Goal: Task Accomplishment & Management: Complete application form

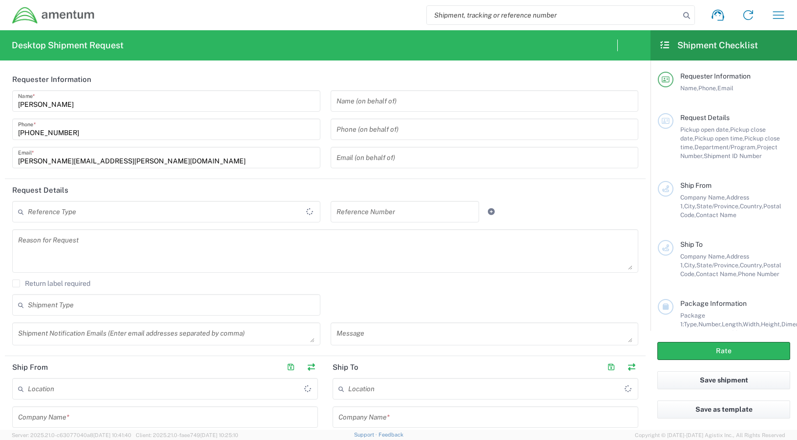
type input "[GEOGRAPHIC_DATA]"
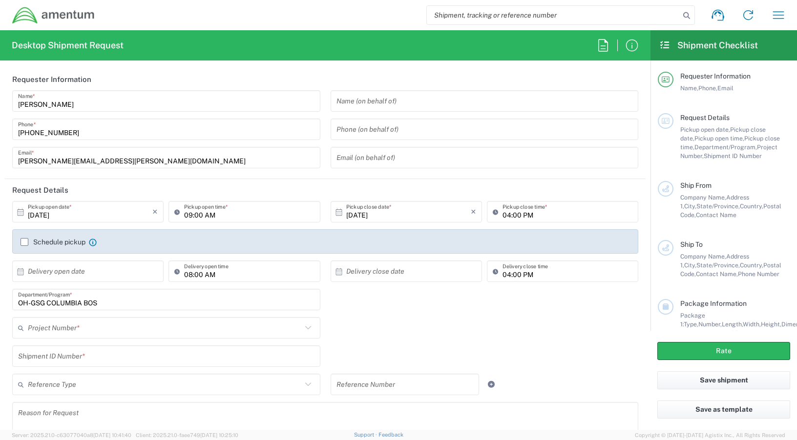
type input "OVHD.100616.00000"
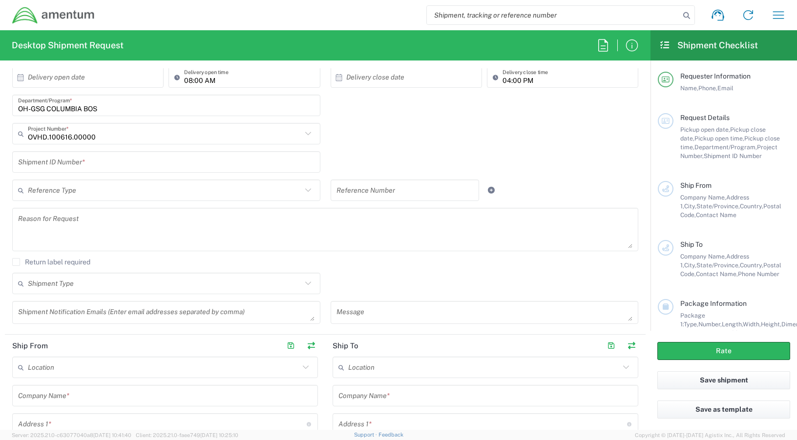
scroll to position [195, 0]
click at [111, 163] on input "text" at bounding box center [166, 161] width 296 height 17
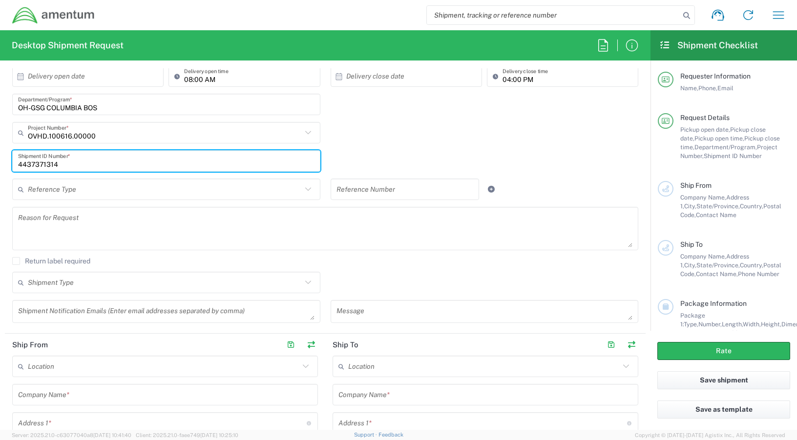
type input "4437371314"
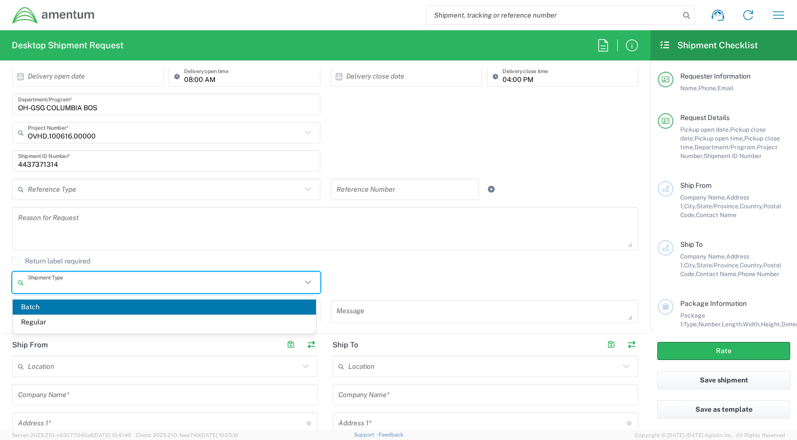
click at [169, 290] on input "text" at bounding box center [165, 282] width 274 height 17
click at [244, 245] on textarea at bounding box center [325, 229] width 614 height 38
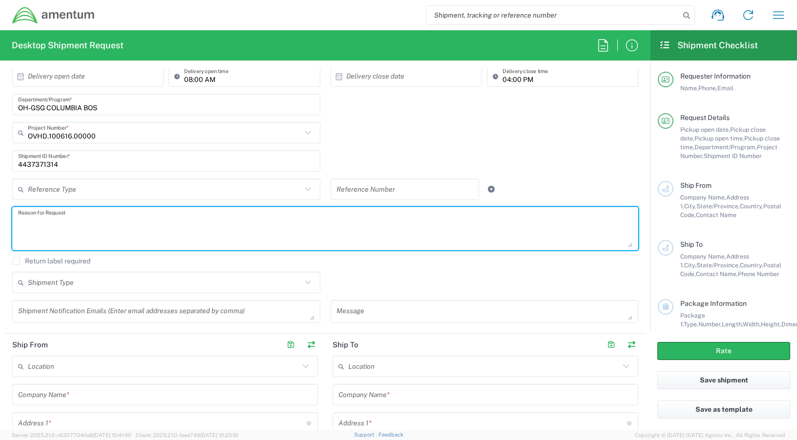
click at [18, 261] on label "Return label required" at bounding box center [51, 261] width 78 height 8
click at [16, 261] on input "Return label required" at bounding box center [16, 261] width 0 height 0
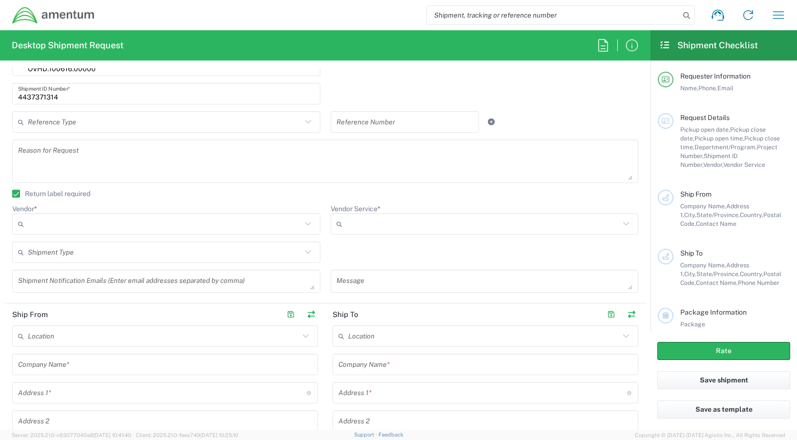
scroll to position [244, 0]
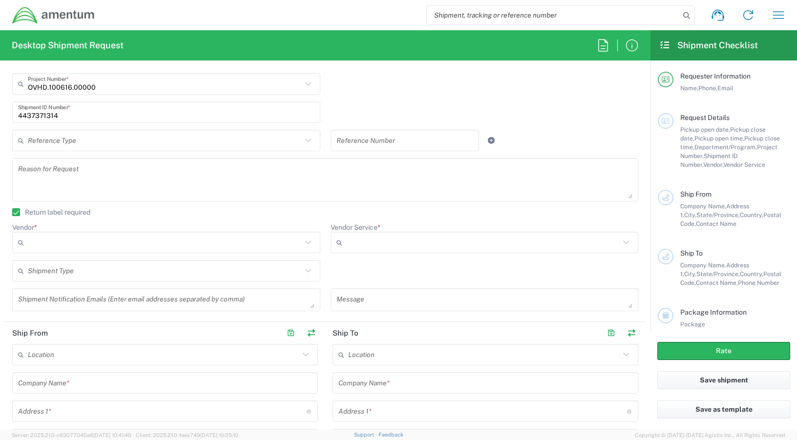
click at [13, 215] on label "Return label required" at bounding box center [51, 212] width 78 height 8
click at [12, 212] on input "Return label required" at bounding box center [12, 212] width 0 height 0
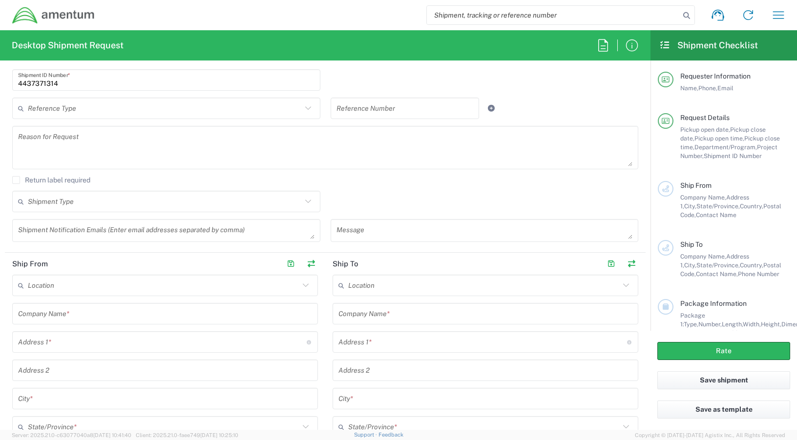
scroll to position [342, 0]
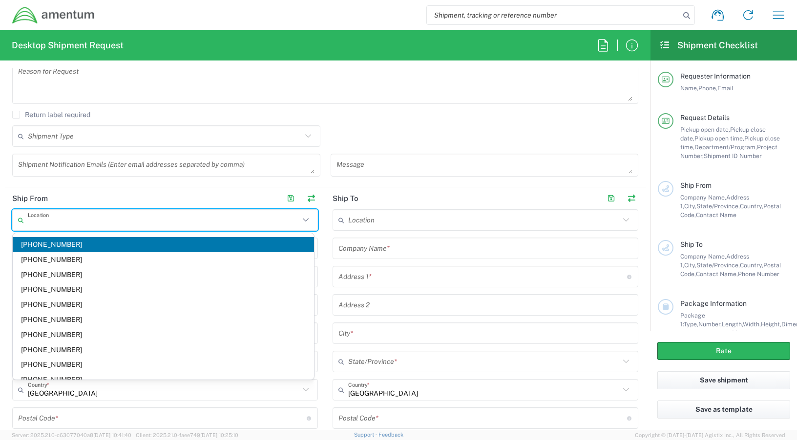
click at [54, 217] on input "text" at bounding box center [163, 220] width 271 height 17
click at [68, 224] on input "text" at bounding box center [163, 220] width 271 height 17
click at [161, 194] on header "Ship From" at bounding box center [165, 198] width 320 height 22
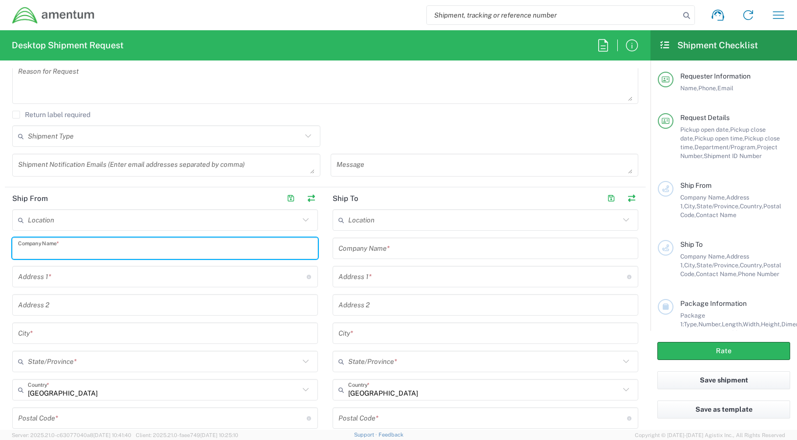
click at [86, 251] on input "text" at bounding box center [165, 248] width 294 height 17
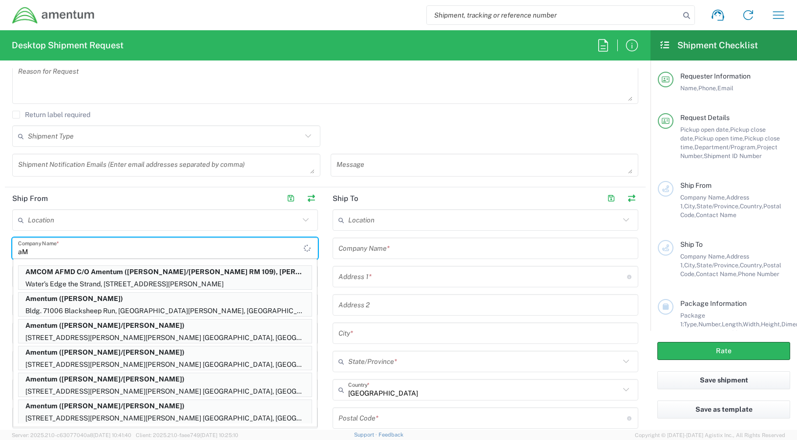
type input "a"
type input "Amentum"
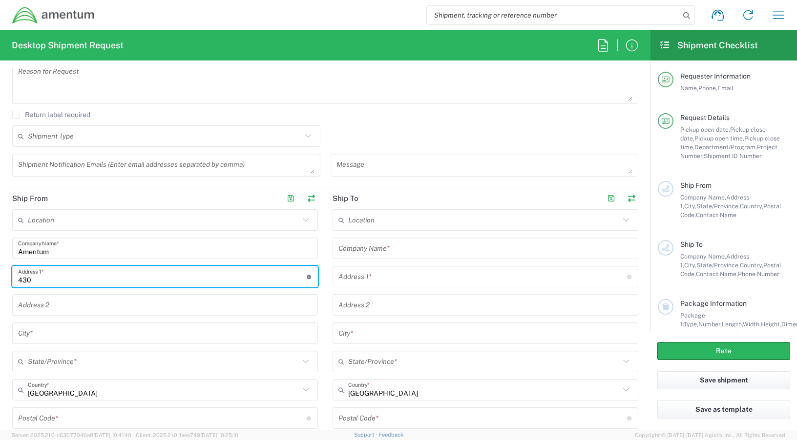
type input "430 National Business Parkway, Suite 400"
type input "Natasha.Lunn@amentum.com"
type input "Suite 400"
type input "Annapolis Junction"
type input "MD"
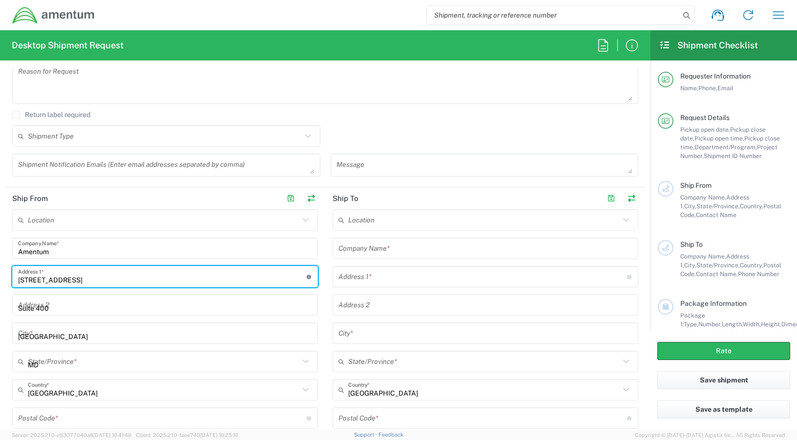
type input "20701"
type input "4437371314"
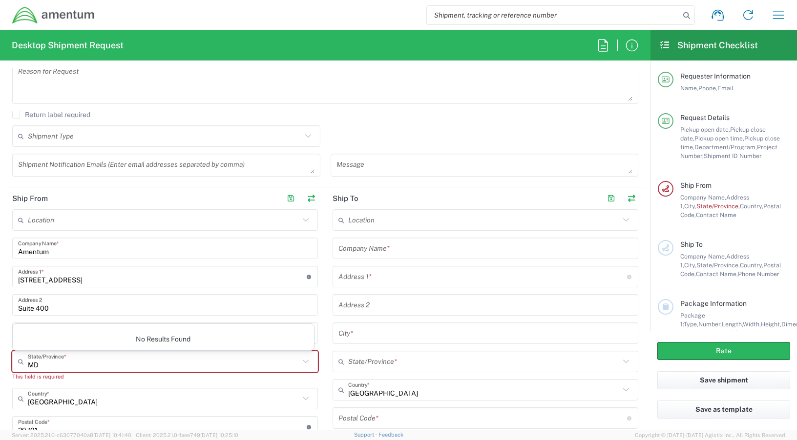
click at [3, 312] on form "Requester Information Natasha Lunn Name * 216-650-4093 Phone * natasha.lunn@ame…" at bounding box center [325, 249] width 650 height 362
click at [0, 331] on html "Shipment request Shipment tracking Shipment estimator Desktop shipment request …" at bounding box center [398, 220] width 797 height 440
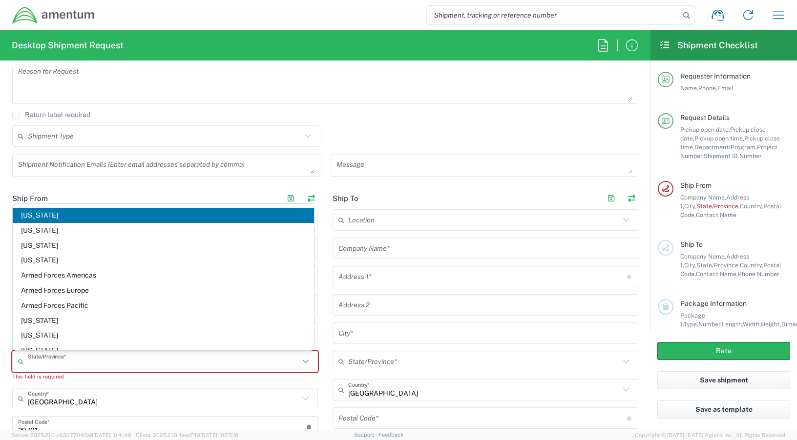
click at [57, 368] on input "text" at bounding box center [163, 361] width 271 height 17
type input "Maryland"
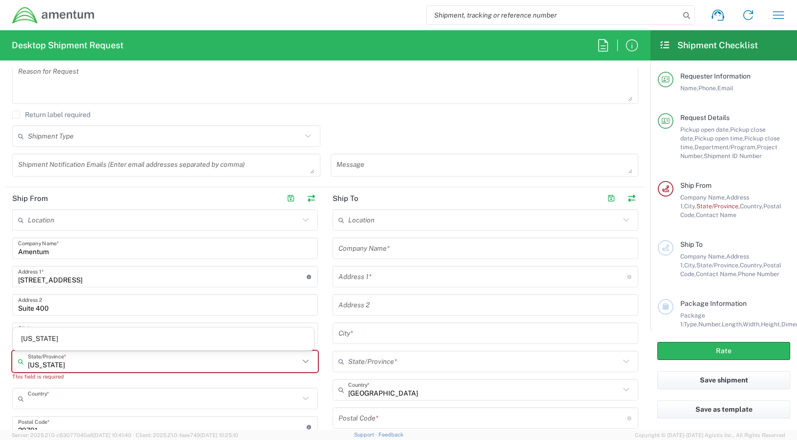
click at [145, 402] on input "text" at bounding box center [163, 398] width 271 height 17
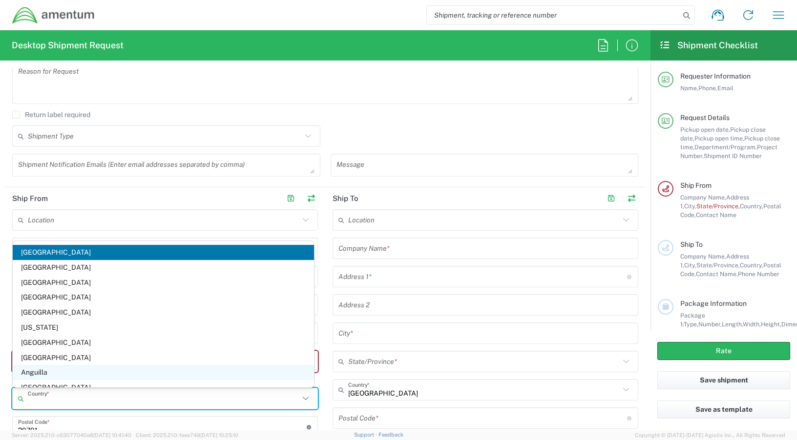
type input "United States"
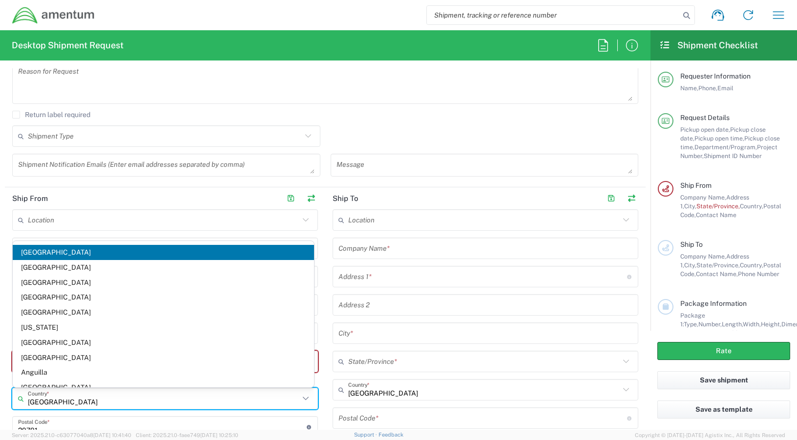
type input "Maryland"
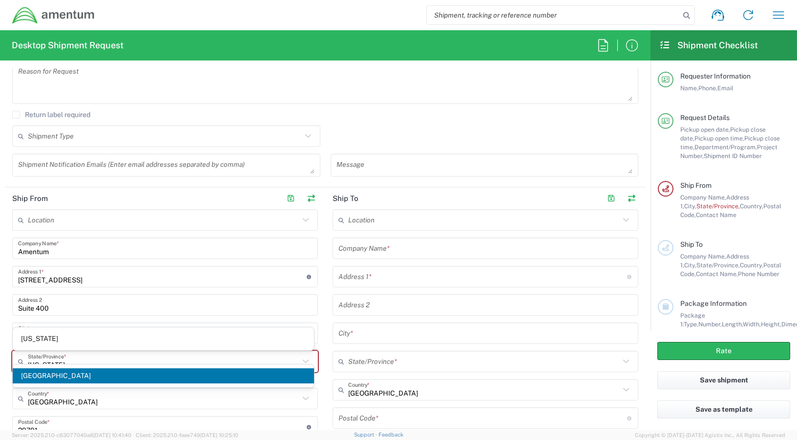
click at [321, 368] on main "Location 1002-4122-6 1006-5256-0 1026-8910-0 1281-0560-3 1369-6441-0 1402-6962-…" at bounding box center [165, 391] width 320 height 364
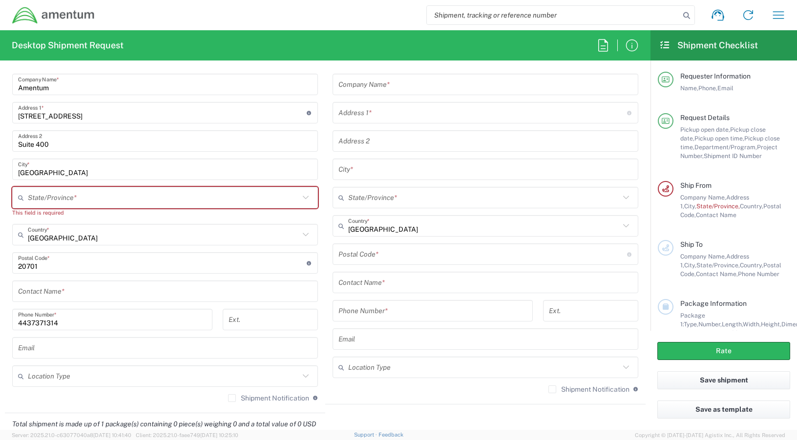
scroll to position [586, 0]
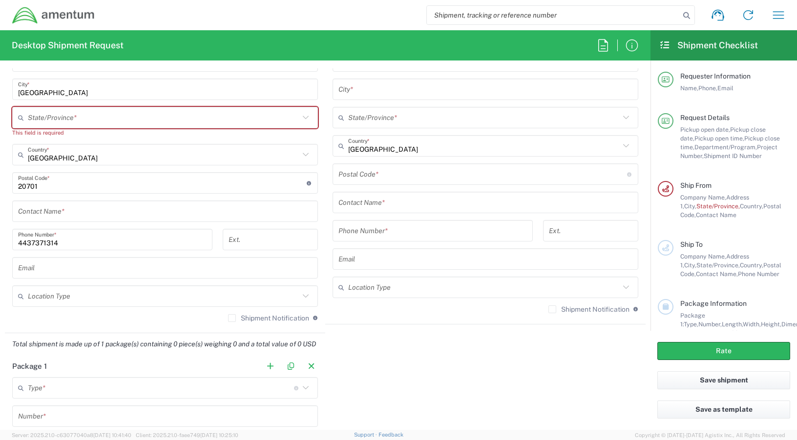
click at [64, 120] on input "text" at bounding box center [163, 117] width 271 height 17
type input "MarylAND"
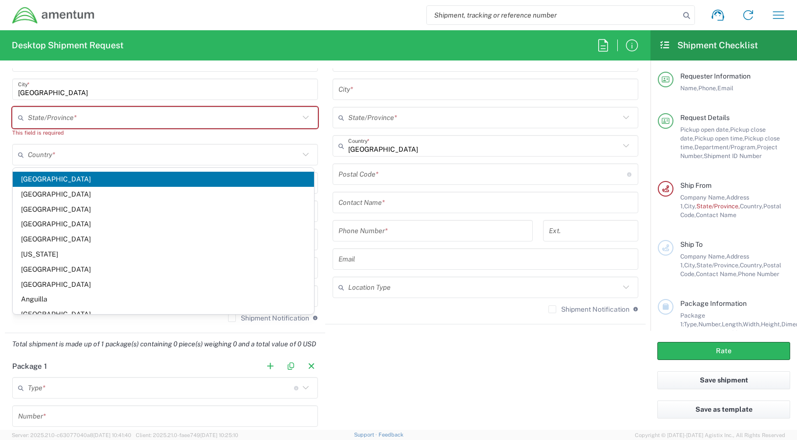
drag, startPoint x: 63, startPoint y: 179, endPoint x: 78, endPoint y: 185, distance: 15.3
click at [63, 179] on span "United States" at bounding box center [163, 179] width 301 height 15
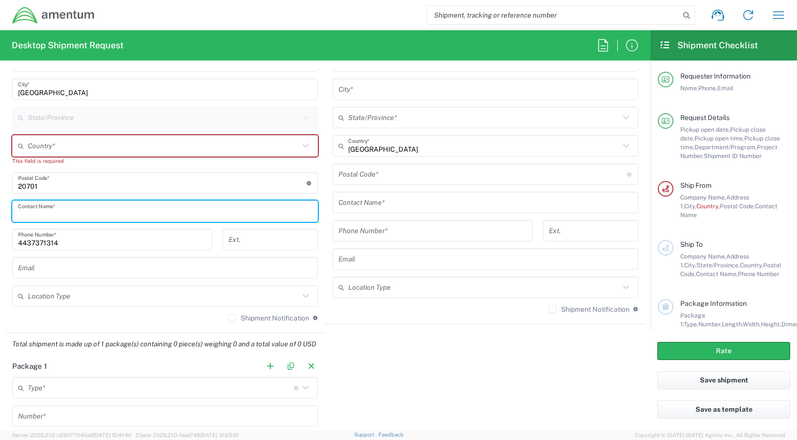
click at [129, 213] on input "text" at bounding box center [165, 211] width 294 height 17
type input "n"
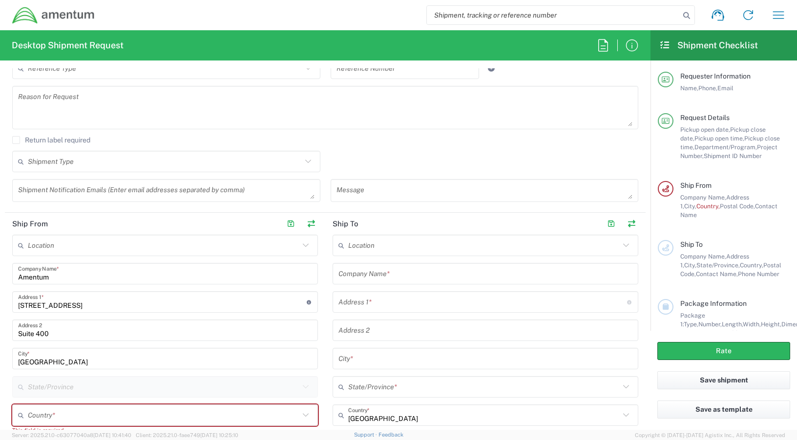
scroll to position [342, 0]
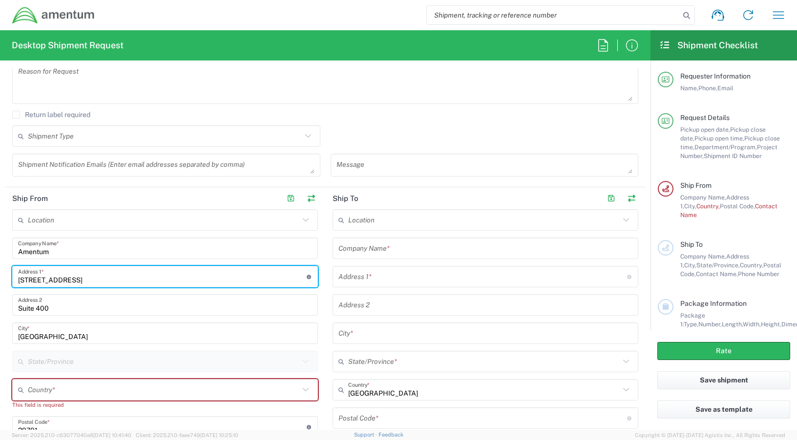
click at [160, 282] on input "430 National Business Parkway, Suite 400" at bounding box center [162, 276] width 288 height 17
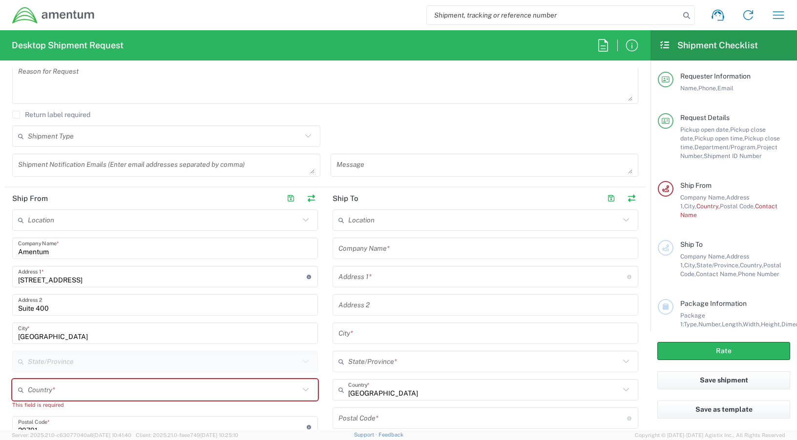
click at [116, 287] on div "Location 1002-4122-6 1006-5256-0 1026-8910-0 1281-0560-3 1369-6441-0 1402-6962-…" at bounding box center [165, 395] width 306 height 373
click at [141, 279] on input "430 National Business Parkway, Suite 400" at bounding box center [162, 276] width 288 height 17
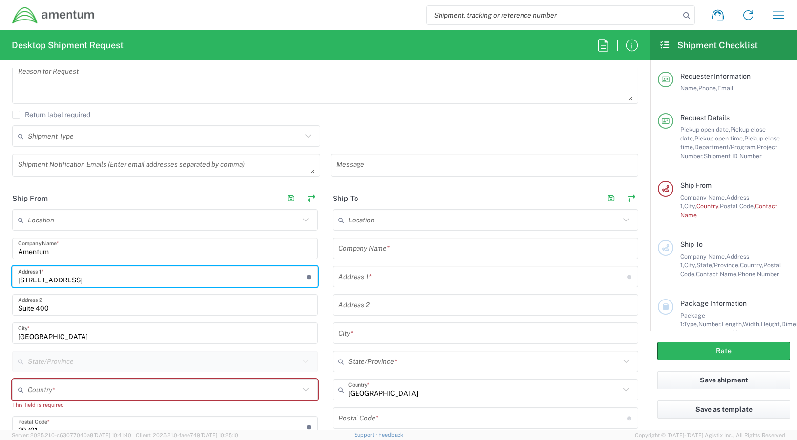
drag, startPoint x: 187, startPoint y: 276, endPoint x: -2, endPoint y: 266, distance: 189.2
click at [0, 266] on html "Shipment request Shipment tracking Shipment estimator Desktop shipment request …" at bounding box center [398, 220] width 797 height 440
paste input "1-717 Mekia St."
type input "41-717 Mekia St."
click at [158, 310] on input "Suite 400" at bounding box center [165, 305] width 294 height 17
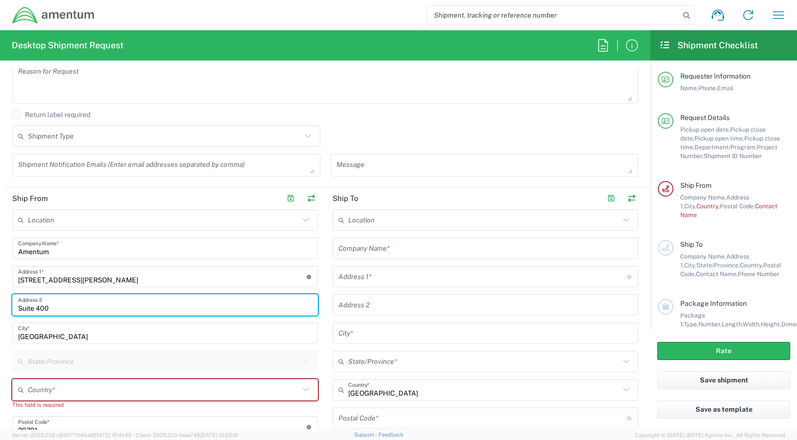
drag, startPoint x: 85, startPoint y: 306, endPoint x: -2, endPoint y: 299, distance: 87.7
click at [0, 299] on html "Shipment request Shipment tracking Shipment estimator Desktop shipment request …" at bounding box center [398, 220] width 797 height 440
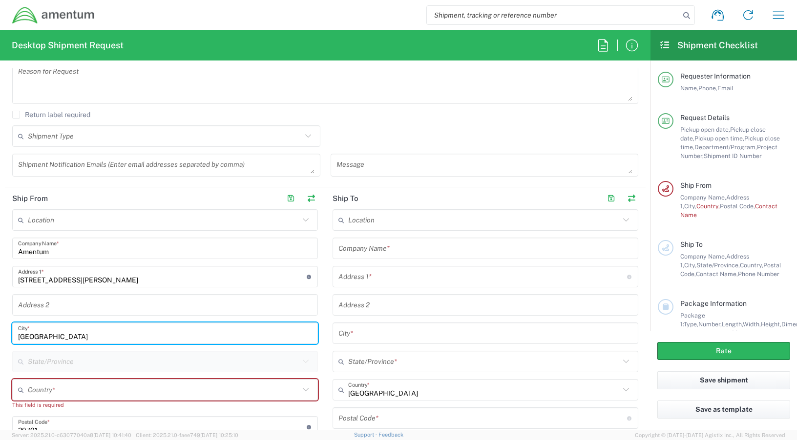
click at [91, 331] on input "Annapolis Junction" at bounding box center [165, 333] width 294 height 17
drag, startPoint x: 77, startPoint y: 337, endPoint x: -2, endPoint y: 337, distance: 78.6
click at [0, 337] on html "Shipment request Shipment tracking Shipment estimator Desktop shipment request …" at bounding box center [398, 220] width 797 height 440
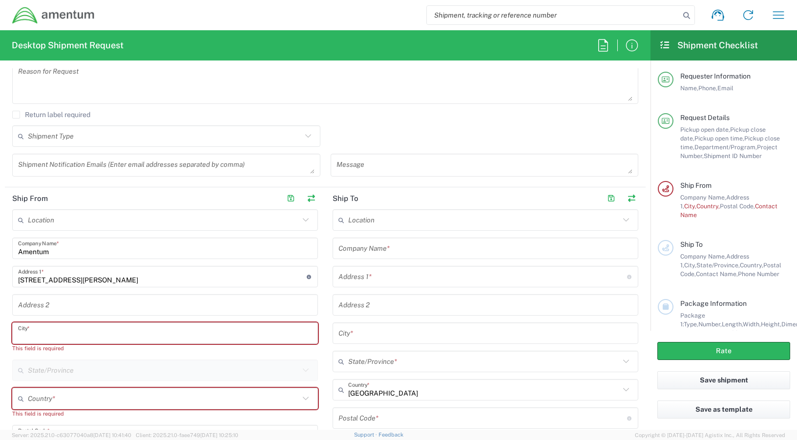
click at [130, 337] on input "text" at bounding box center [165, 333] width 294 height 17
paste input "Waimanalo"
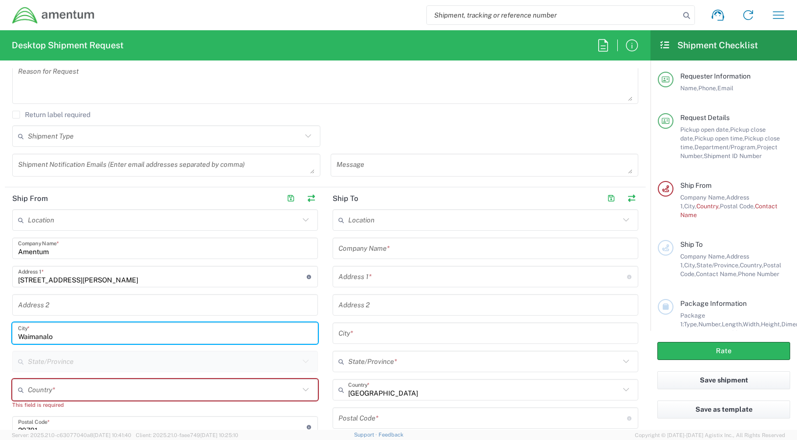
type input "Waimanalo"
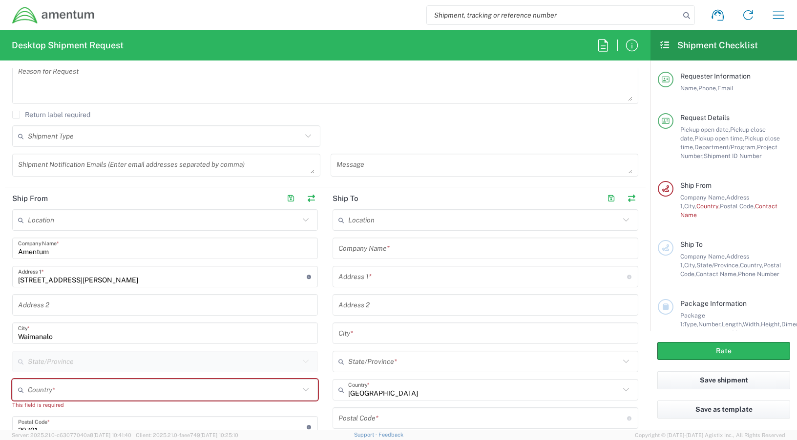
click at [78, 381] on div "Country *" at bounding box center [165, 389] width 306 height 21
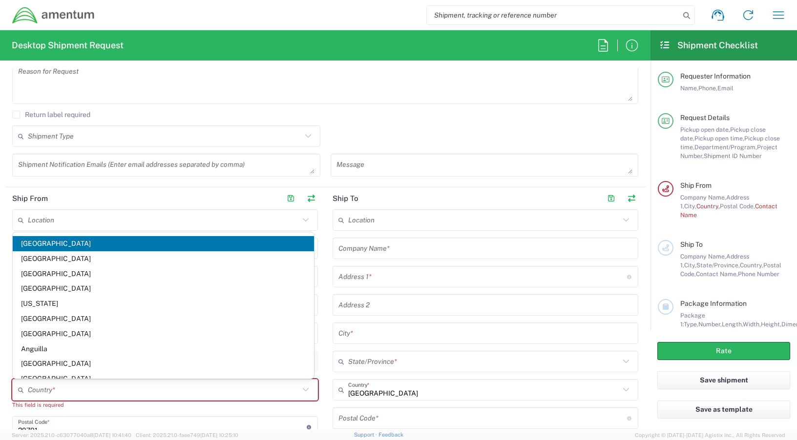
click at [1, 326] on form "Requester Information Natasha Lunn Name * 216-650-4093 Phone * natasha.lunn@ame…" at bounding box center [325, 249] width 650 height 362
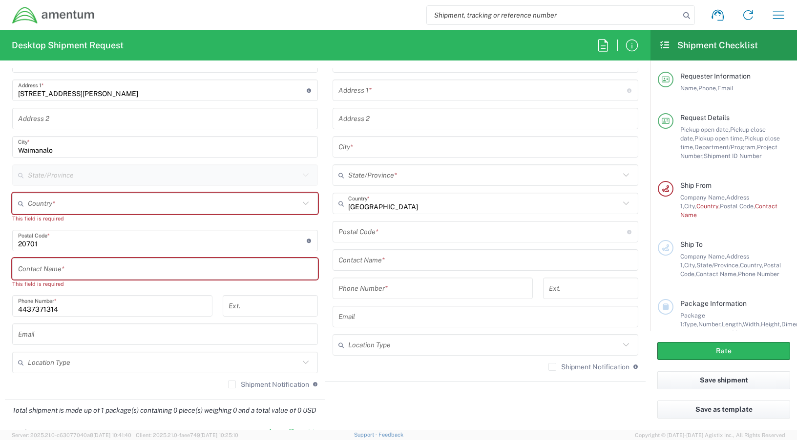
scroll to position [537, 0]
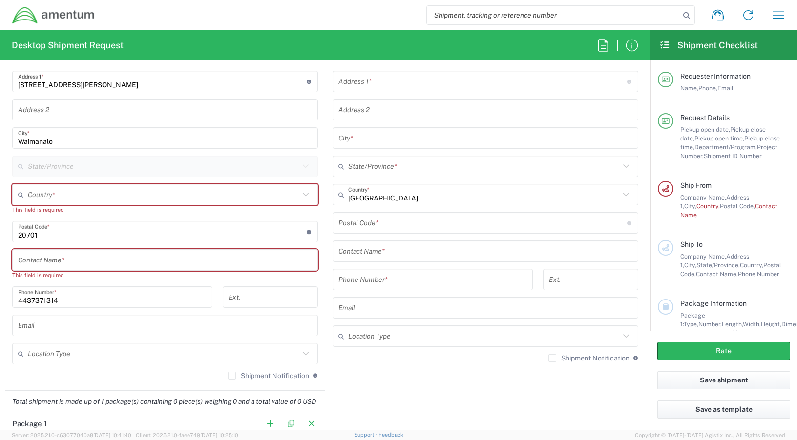
click at [58, 195] on input "text" at bounding box center [163, 194] width 271 height 17
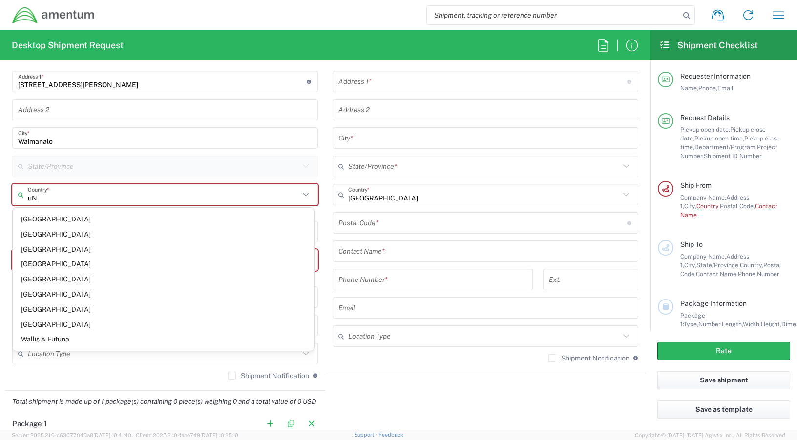
type input "u"
type input "U"
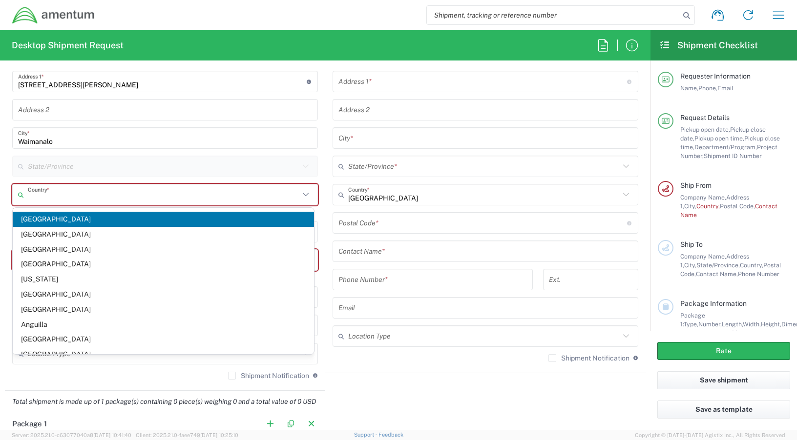
click at [58, 195] on input "text" at bounding box center [163, 194] width 271 height 17
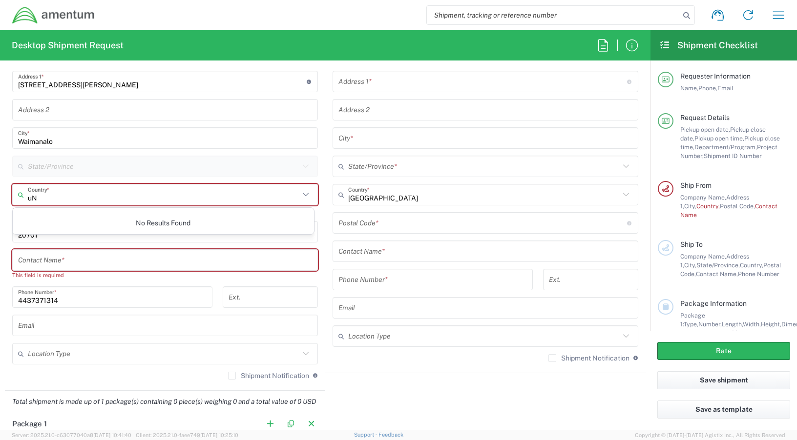
type input "u"
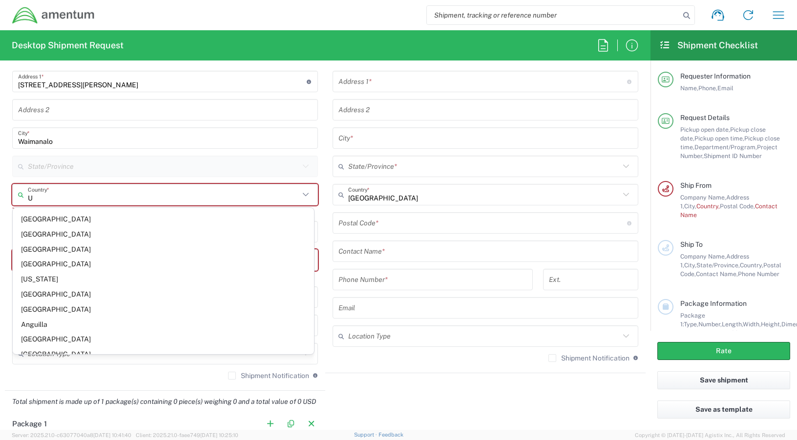
type input "UN"
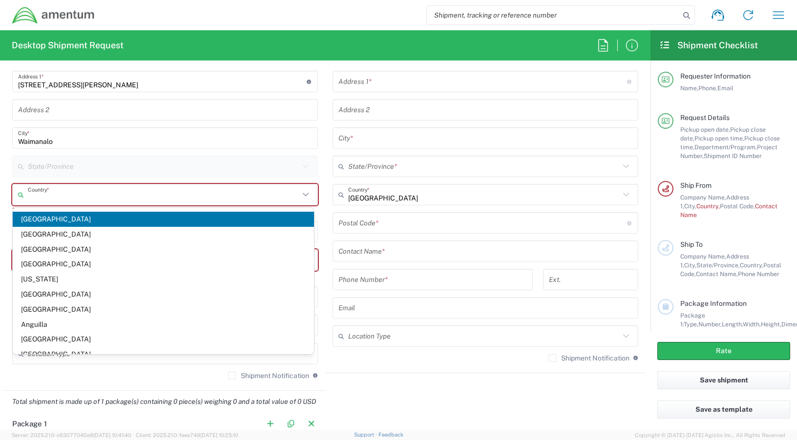
click at [58, 195] on input "text" at bounding box center [163, 194] width 271 height 17
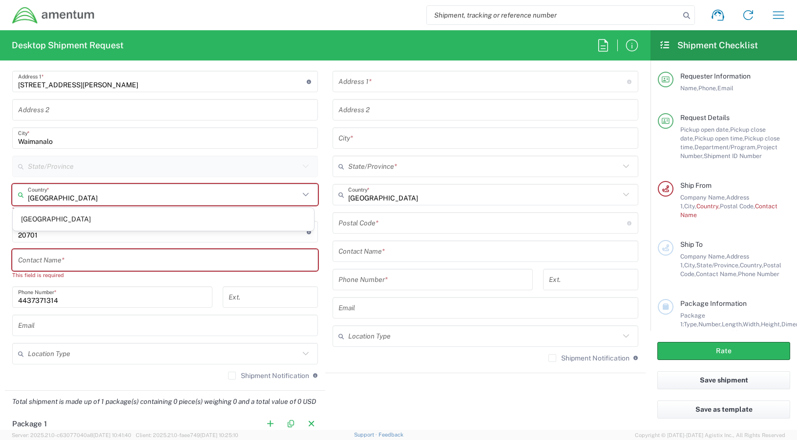
type input "United States"
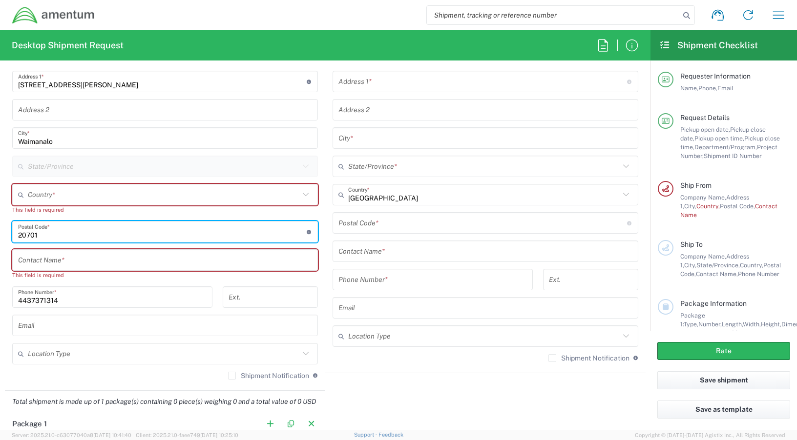
click at [37, 204] on div "Country *" at bounding box center [165, 194] width 306 height 21
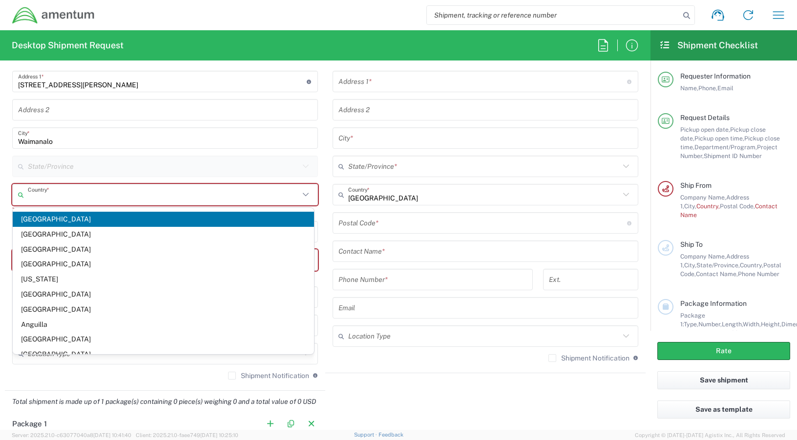
click at [46, 190] on input "text" at bounding box center [163, 194] width 271 height 17
click at [40, 204] on div "Country *" at bounding box center [165, 194] width 306 height 21
click at [40, 199] on input "text" at bounding box center [163, 194] width 271 height 17
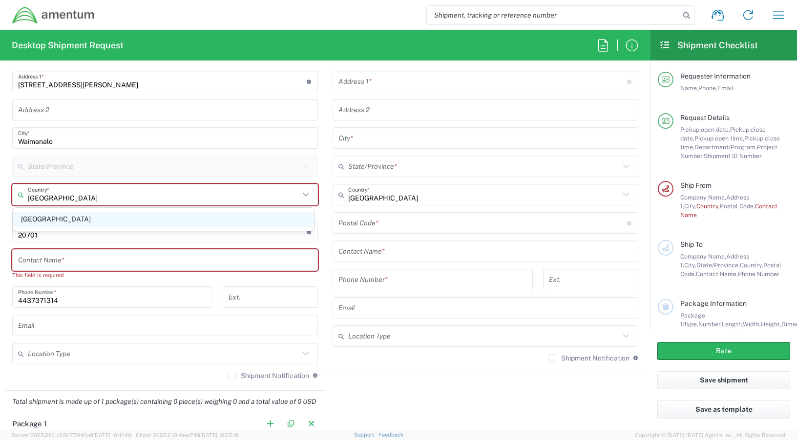
click at [20, 222] on span "United States" at bounding box center [163, 219] width 301 height 15
type input "United States"
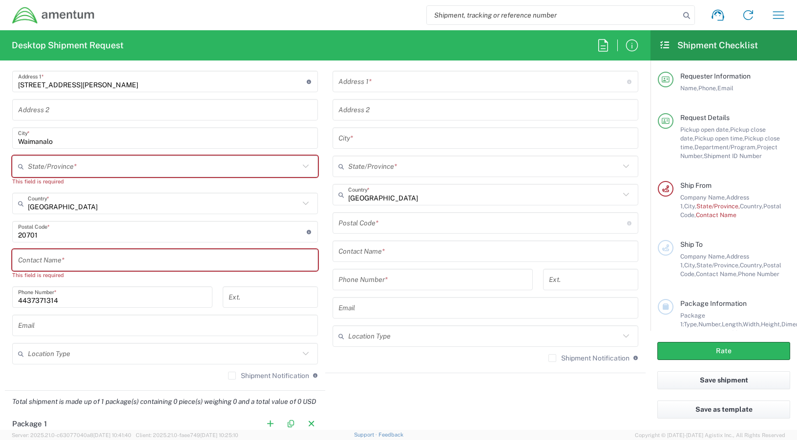
click at [65, 172] on input "text" at bounding box center [163, 166] width 271 height 17
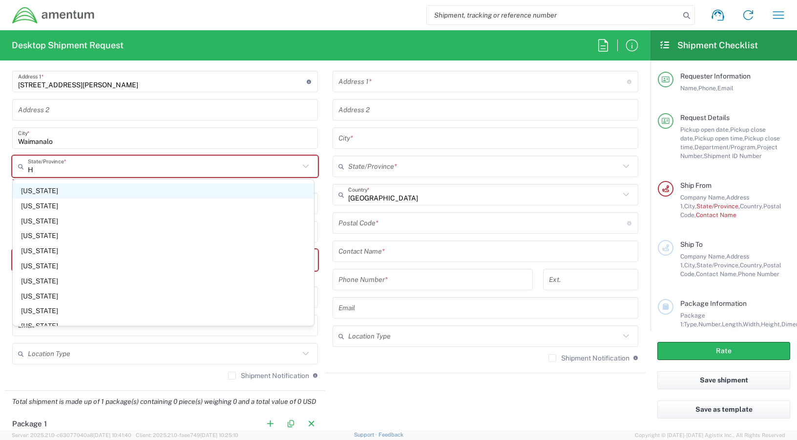
click at [26, 189] on span "Hawaii" at bounding box center [163, 191] width 301 height 15
type input "Hawaii"
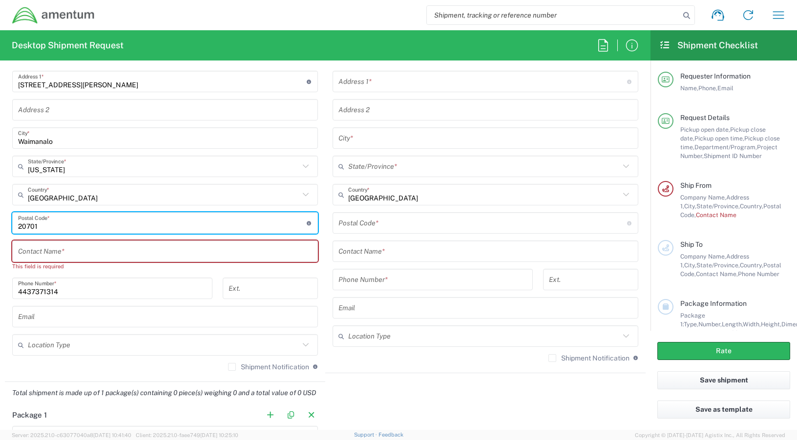
drag, startPoint x: 43, startPoint y: 227, endPoint x: 3, endPoint y: 228, distance: 40.0
click at [3, 228] on form "Requester Information Natasha Lunn Name * 216-650-4093 Phone * natasha.lunn@ame…" at bounding box center [325, 249] width 650 height 362
type input "96795"
click at [59, 255] on input "text" at bounding box center [165, 251] width 294 height 17
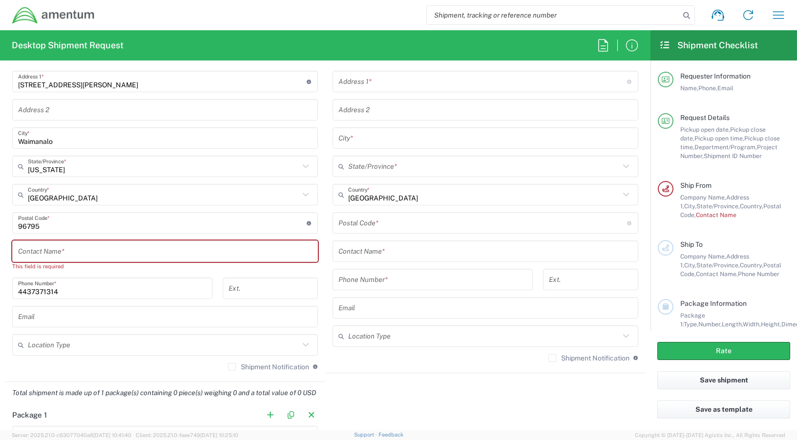
click at [21, 251] on input "text" at bounding box center [165, 251] width 294 height 17
paste input "Exzar Esperon"
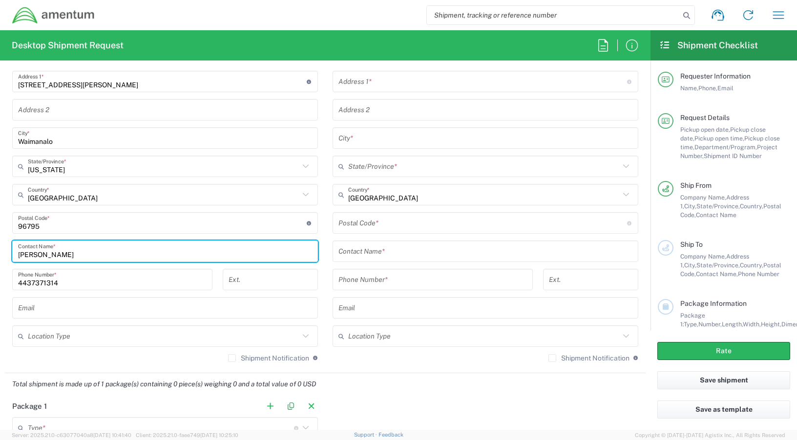
type input "Exzar Esperon"
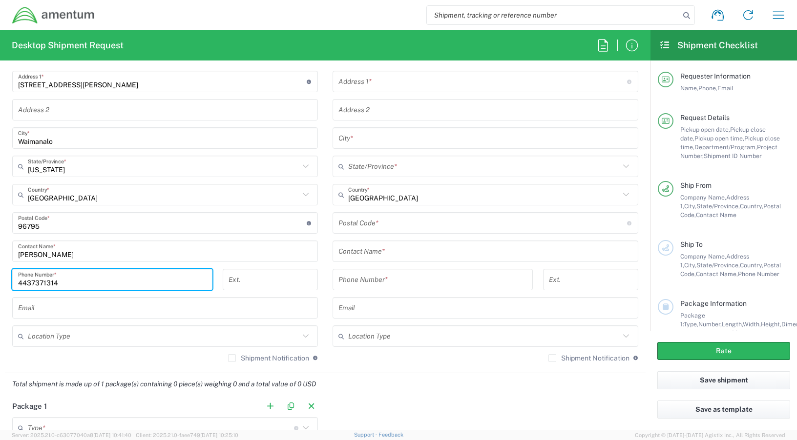
click at [65, 279] on input "4437371314" at bounding box center [112, 279] width 188 height 17
drag, startPoint x: 73, startPoint y: 282, endPoint x: 36, endPoint y: 292, distance: 38.5
click at [0, 288] on html "Shipment request Shipment tracking Shipment estimator Desktop shipment request …" at bounding box center [398, 220] width 797 height 440
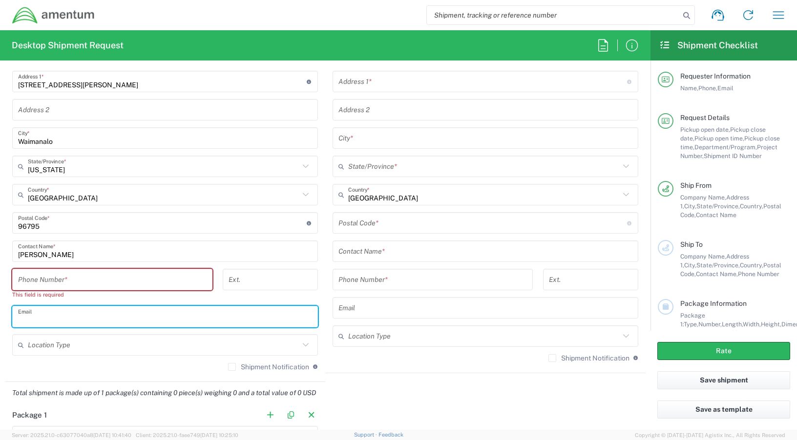
click at [61, 320] on input "text" at bounding box center [165, 316] width 294 height 17
paste input "xesperon@gmail.com"
type input "xesperon@gmail.com"
click at [113, 350] on input "text" at bounding box center [163, 345] width 271 height 17
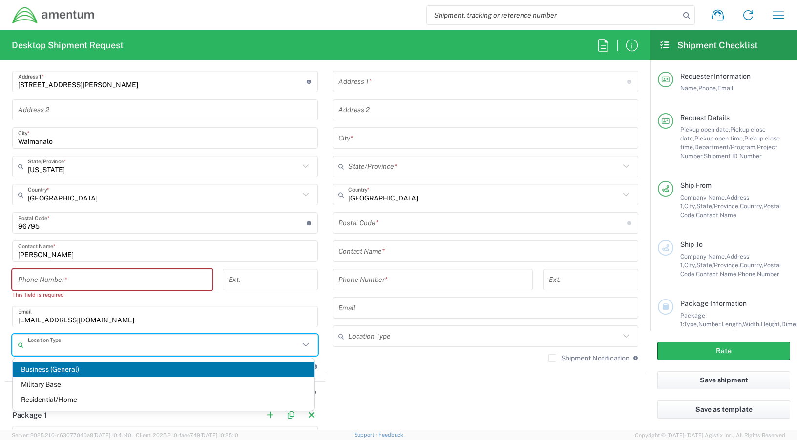
drag, startPoint x: 263, startPoint y: 304, endPoint x: 269, endPoint y: 308, distance: 7.7
click at [264, 305] on div "Ext." at bounding box center [270, 287] width 105 height 37
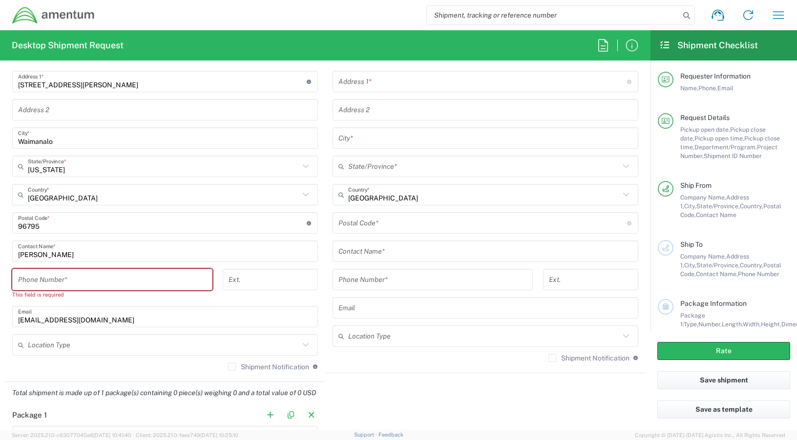
click at [228, 371] on div "Shipment Notification If checked, a shipment notification email will be sent to…" at bounding box center [273, 367] width 90 height 9
click at [136, 282] on input "tel" at bounding box center [112, 279] width 188 height 17
click at [67, 284] on input "tel" at bounding box center [112, 279] width 188 height 17
paste input "808 489 2062"
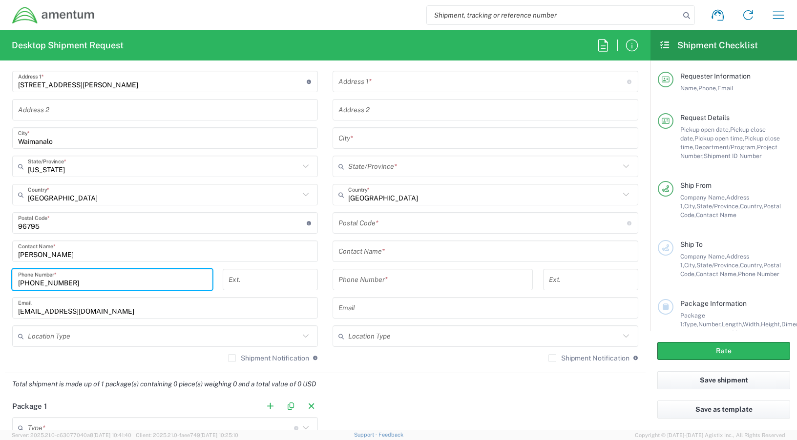
type input "808 489 2062"
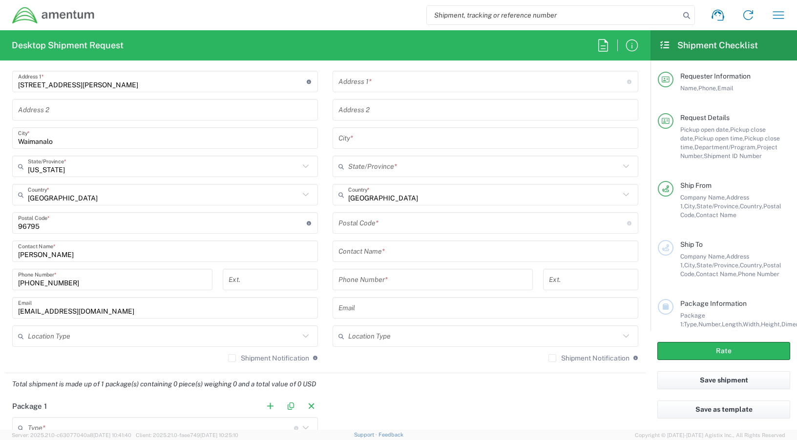
click at [418, 375] on div "Total shipment is made up of 1 package(s) containing 0 piece(s) weighing 0 and …" at bounding box center [325, 384] width 651 height 22
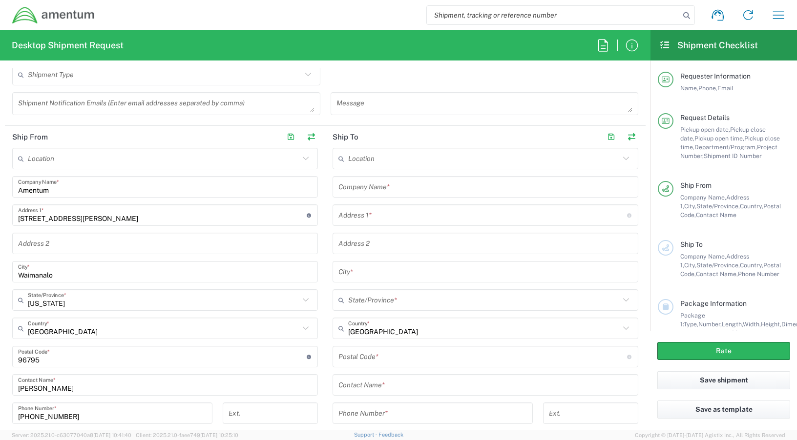
scroll to position [390, 0]
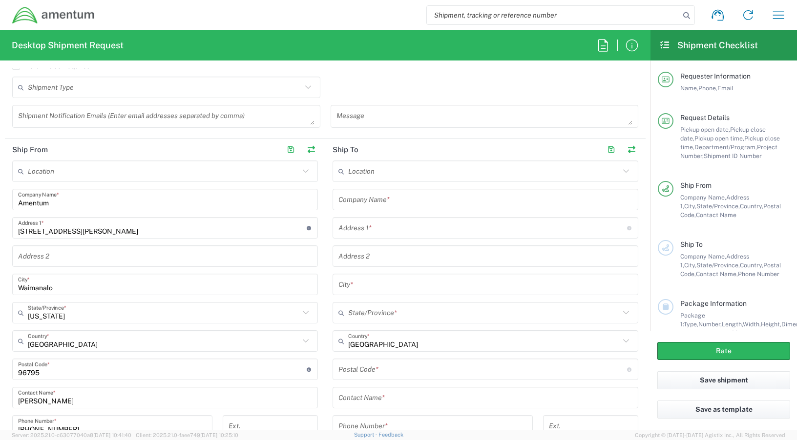
click at [409, 211] on div "Location 1002-4122-6 1006-5256-0 1026-8910-0 1281-0560-3 1369-6441-0 1402-6962-…" at bounding box center [485, 338] width 306 height 355
click at [409, 206] on input "text" at bounding box center [485, 199] width 294 height 17
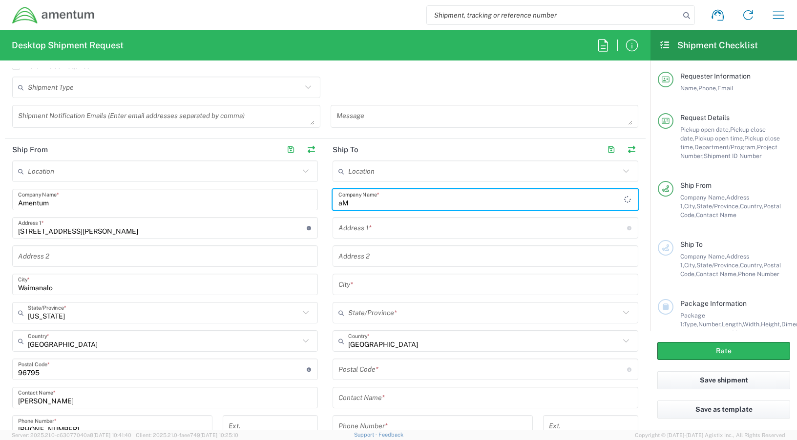
type input "a"
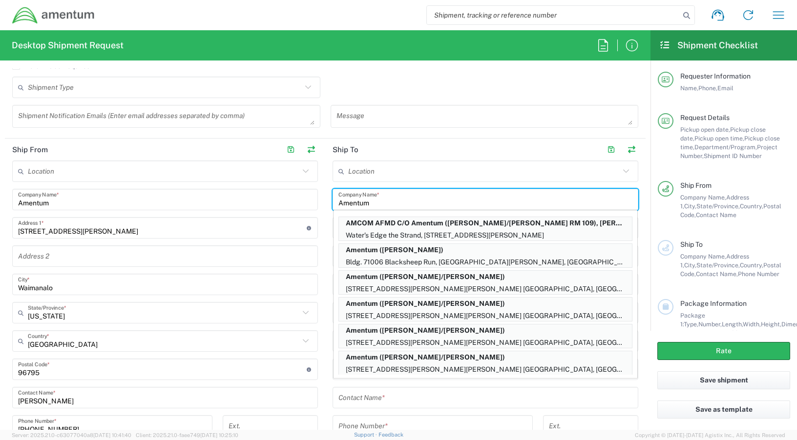
type input "Amentum"
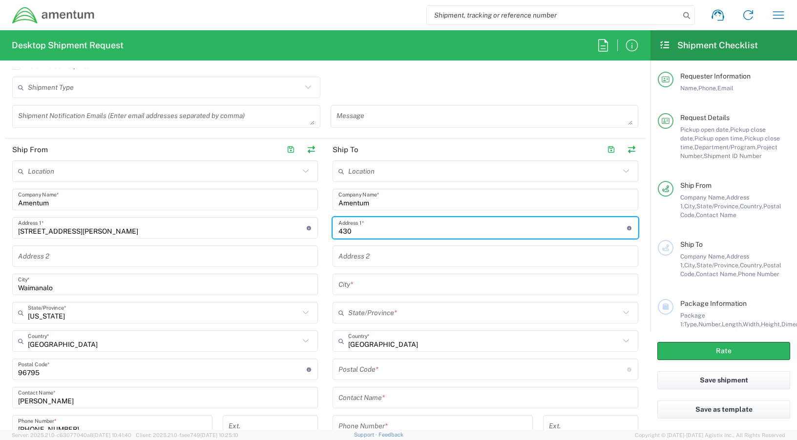
type input "430 National Business Parkway, Suite 400"
type input "Annapolis Junction"
type input "Maryland"
type input "21701"
type input "4437371314"
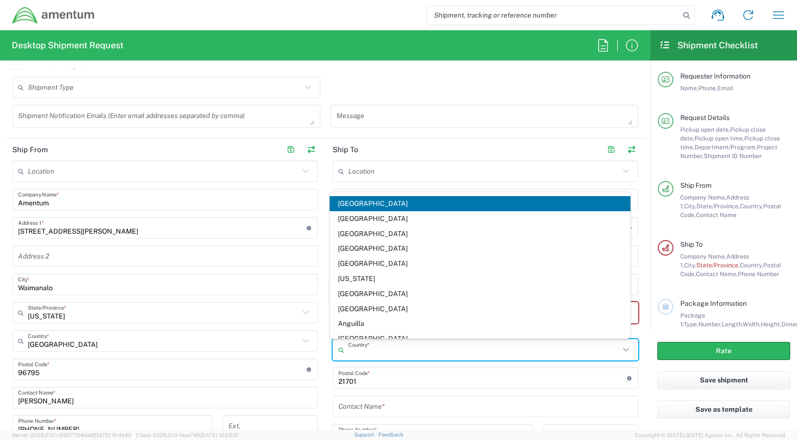
click at [456, 350] on input "text" at bounding box center [483, 350] width 271 height 17
click at [364, 205] on span "United States" at bounding box center [479, 203] width 301 height 15
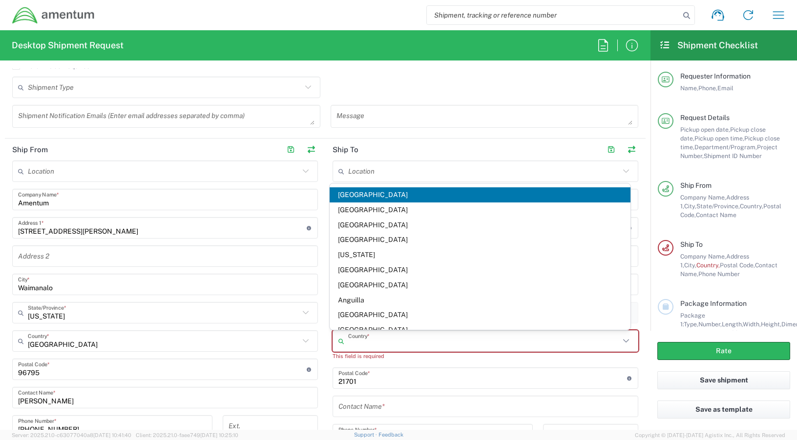
click at [395, 345] on input "text" at bounding box center [483, 341] width 271 height 17
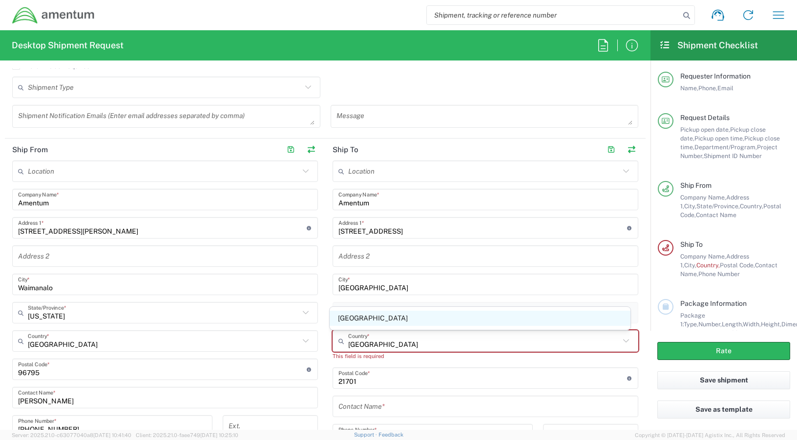
click at [333, 317] on span "United States" at bounding box center [479, 318] width 301 height 15
type input "United States"
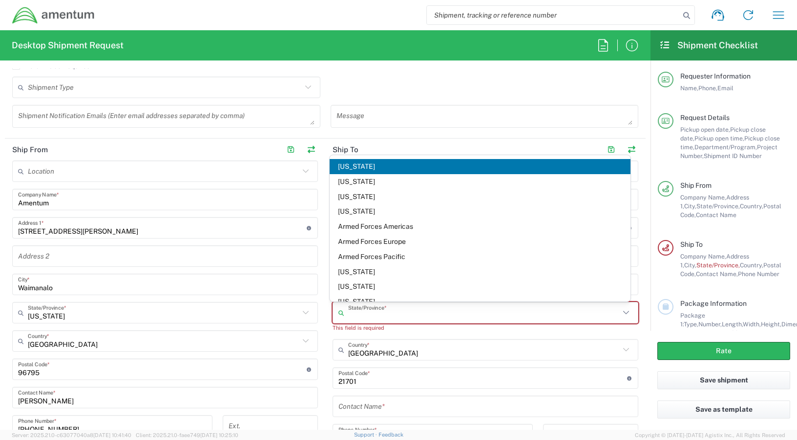
click at [415, 305] on input "text" at bounding box center [483, 313] width 271 height 17
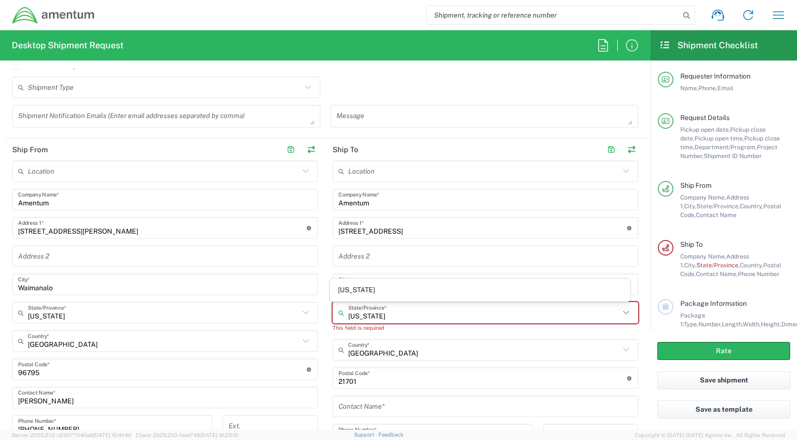
type input "Maryland"
click at [334, 409] on div "Contact Name *" at bounding box center [485, 406] width 306 height 21
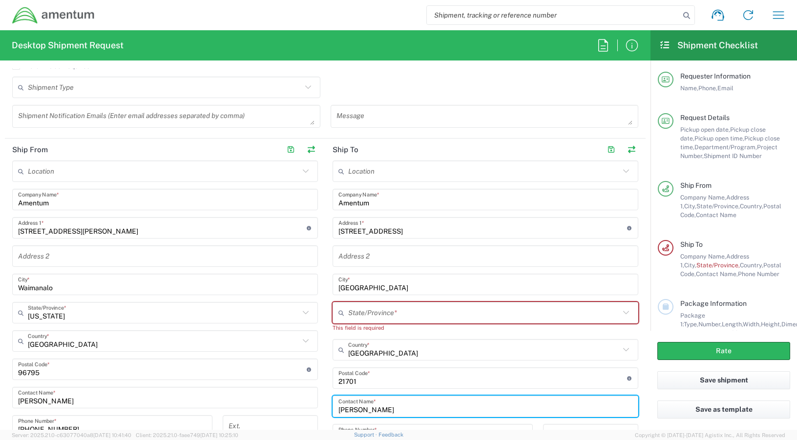
type input "Natasha Lunn"
click at [386, 313] on input "text" at bounding box center [483, 313] width 271 height 17
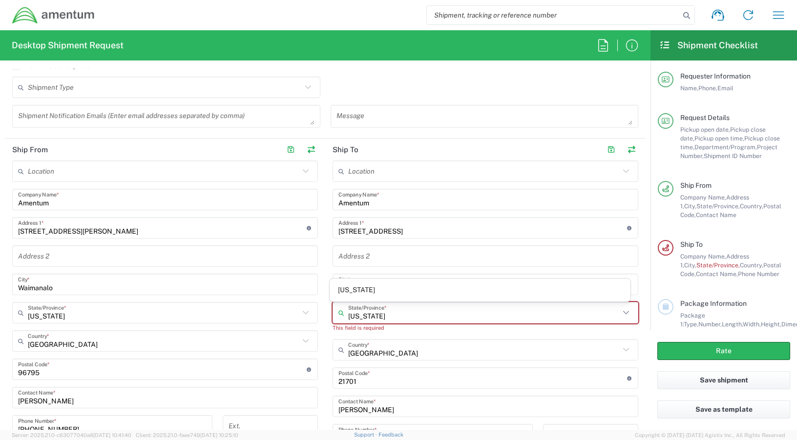
type input "Maryland"
click at [440, 154] on header "Ship To" at bounding box center [485, 150] width 320 height 22
click at [619, 311] on icon at bounding box center [625, 312] width 13 height 13
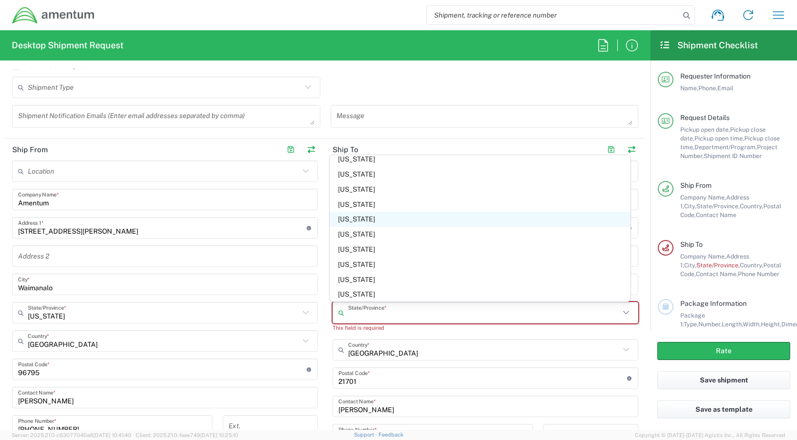
click at [380, 220] on span "Maryland" at bounding box center [479, 219] width 301 height 15
type input "Maryland"
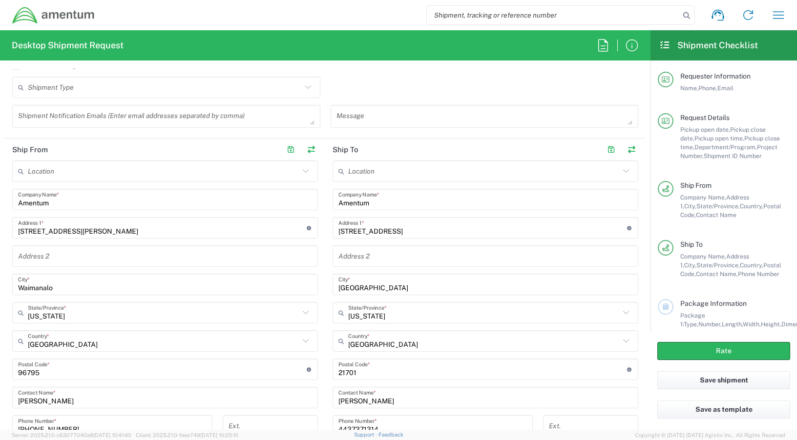
click at [626, 328] on div "Location 1002-4122-6 1006-5256-0 1026-8910-0 1281-0560-3 1369-6441-0 1402-6962-…" at bounding box center [485, 338] width 306 height 355
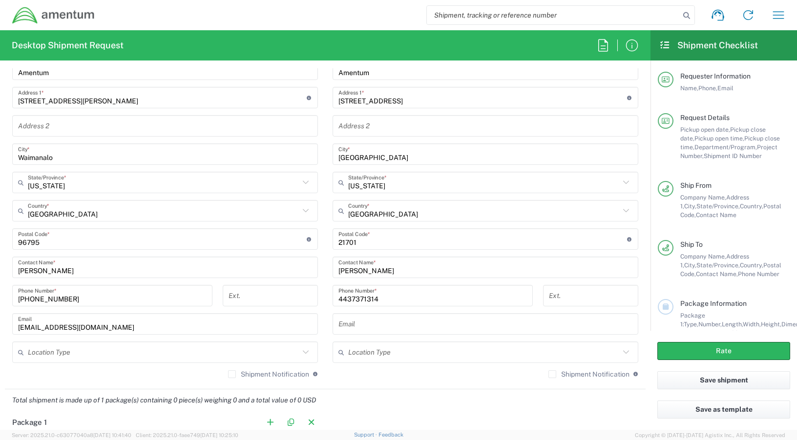
scroll to position [537, 0]
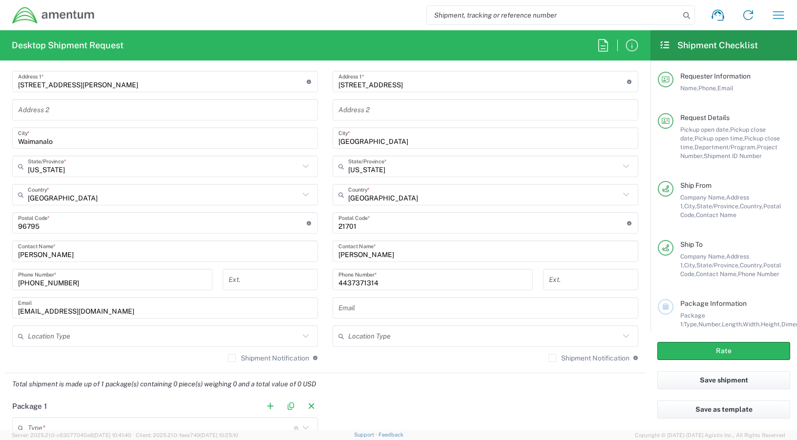
click at [352, 313] on input "text" at bounding box center [485, 308] width 294 height 17
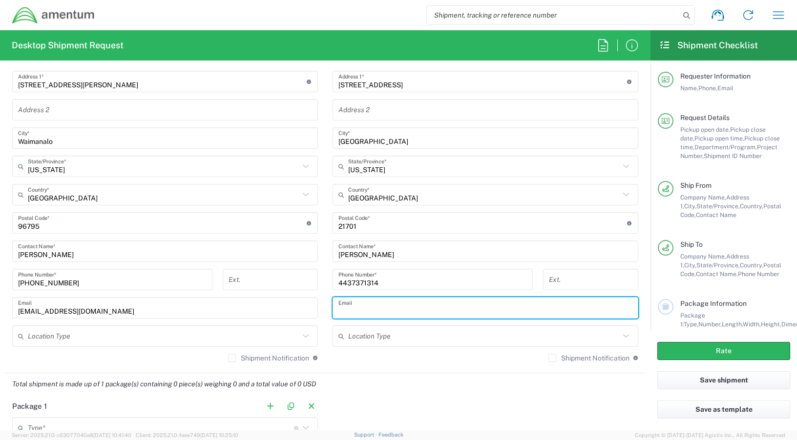
type input "Natasha.Lunn@amentum.com"
click at [492, 337] on input "text" at bounding box center [483, 336] width 271 height 17
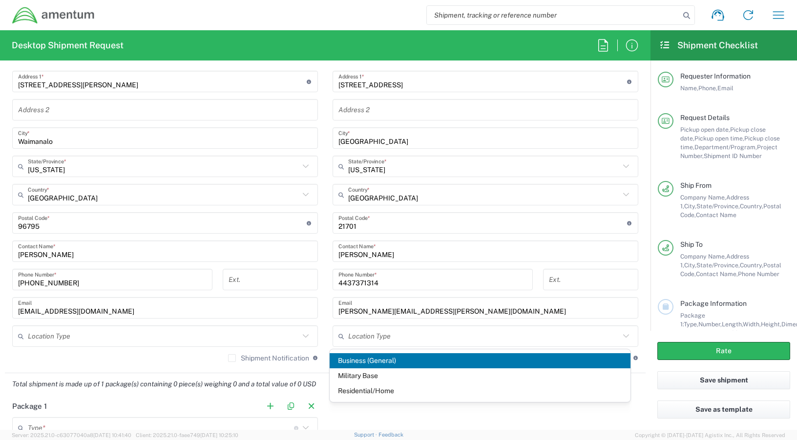
click at [380, 366] on span "Business (General)" at bounding box center [479, 360] width 301 height 15
type input "Business (General)"
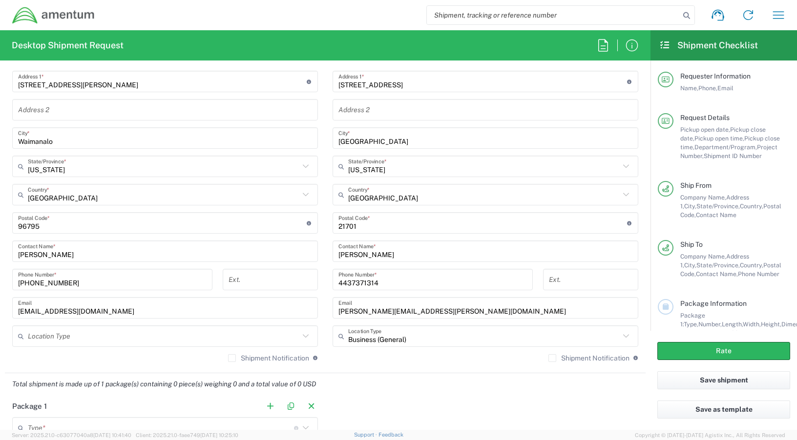
click at [299, 338] on icon at bounding box center [305, 336] width 13 height 13
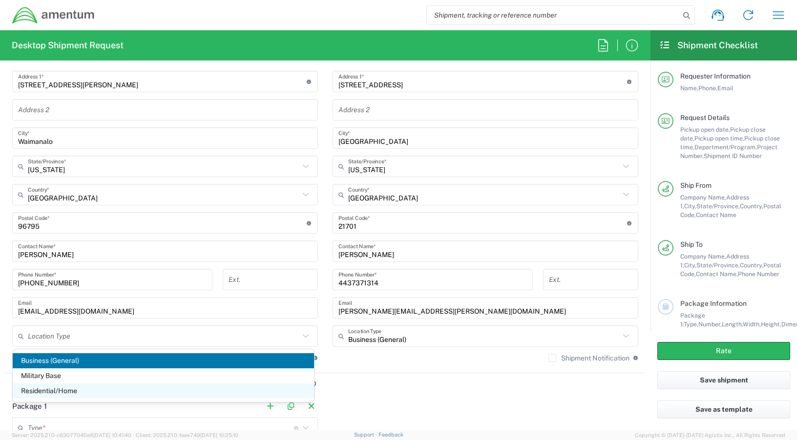
click at [270, 390] on span "Residential/Home" at bounding box center [163, 391] width 301 height 15
type input "Residential/Home"
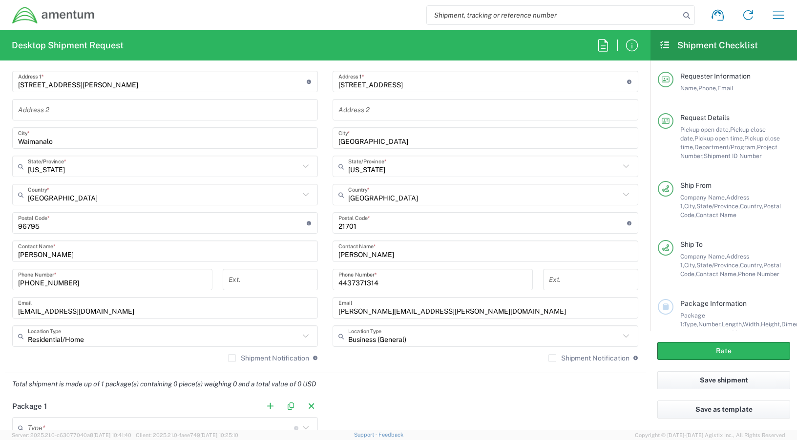
click at [366, 367] on div "Shipment Notification If checked, a shipment notification email will be sent to…" at bounding box center [485, 362] width 306 height 16
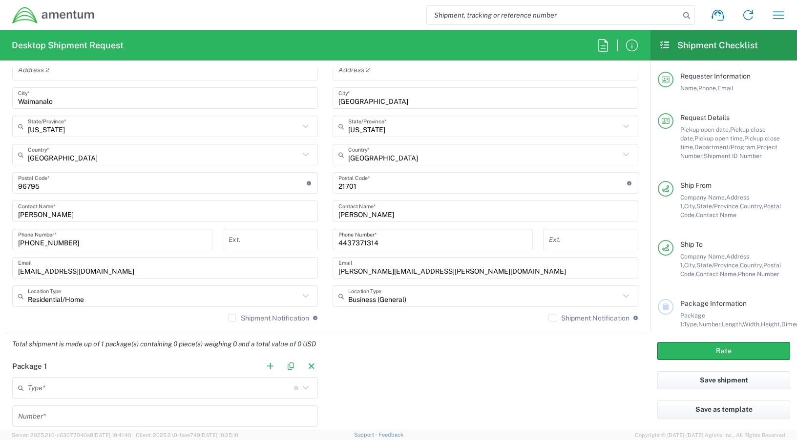
scroll to position [634, 0]
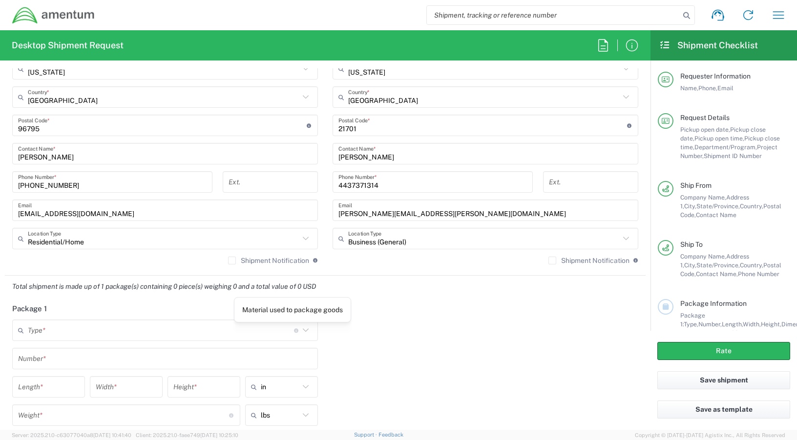
click at [302, 332] on icon at bounding box center [305, 330] width 13 height 13
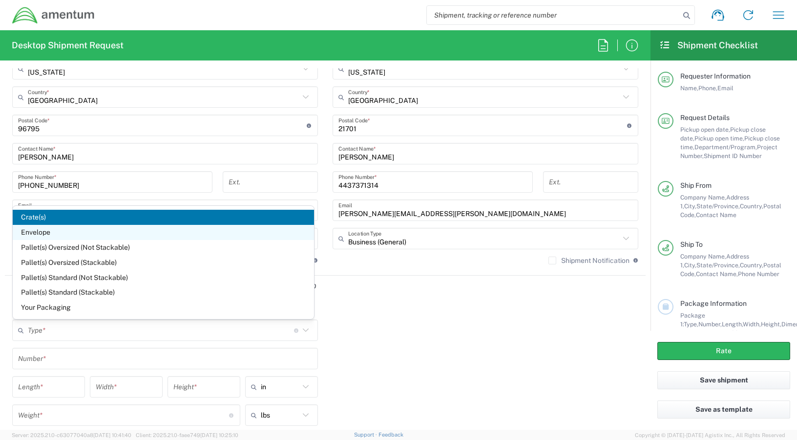
click at [45, 232] on span "Envelope" at bounding box center [163, 232] width 301 height 15
type input "Envelope"
type input "1"
type input "9.5"
type input "12.5"
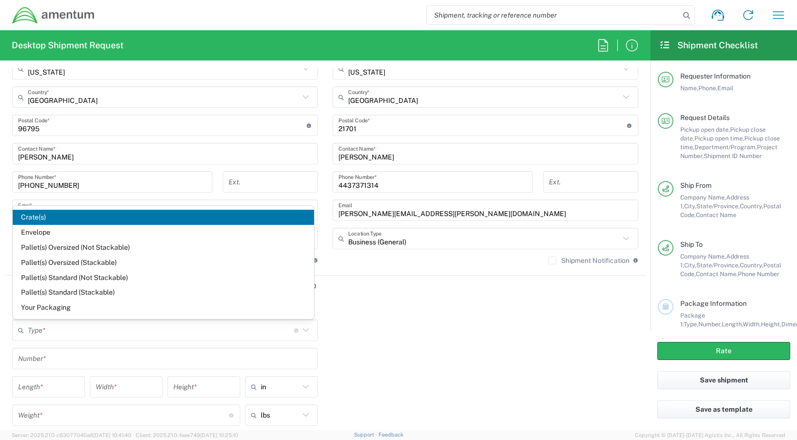
type input "0.25"
type input "1"
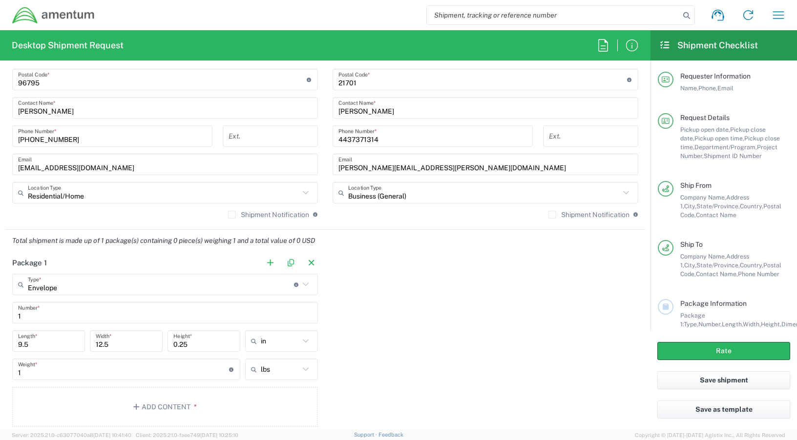
scroll to position [830, 0]
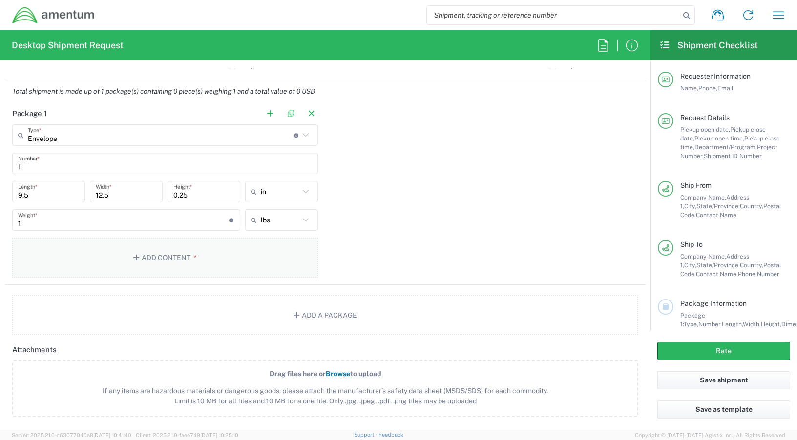
click at [162, 256] on button "Add Content *" at bounding box center [165, 258] width 306 height 40
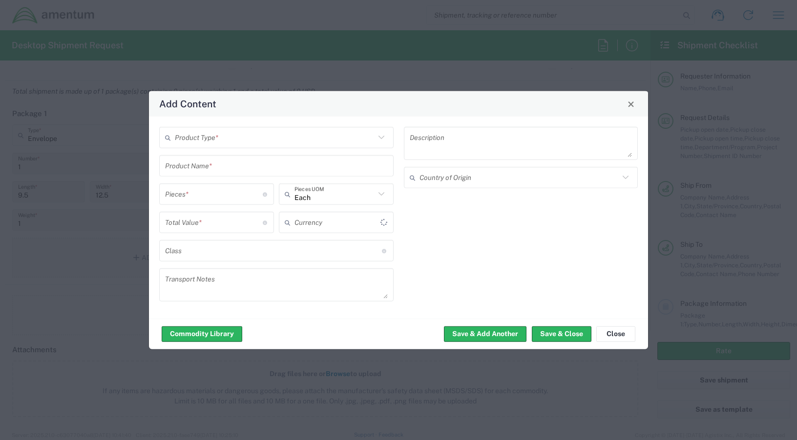
type input "US Dollar"
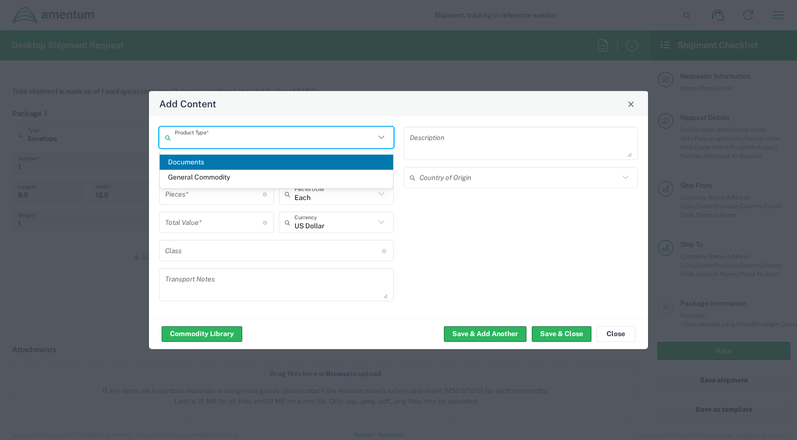
click at [269, 136] on input "text" at bounding box center [275, 137] width 200 height 17
click at [218, 159] on span "Documents" at bounding box center [276, 162] width 233 height 15
type input "Documents"
type input "1"
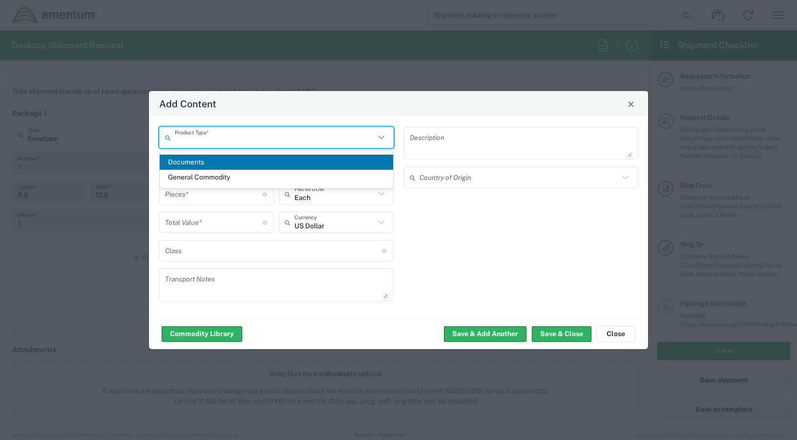
type input "1"
type textarea "Documents"
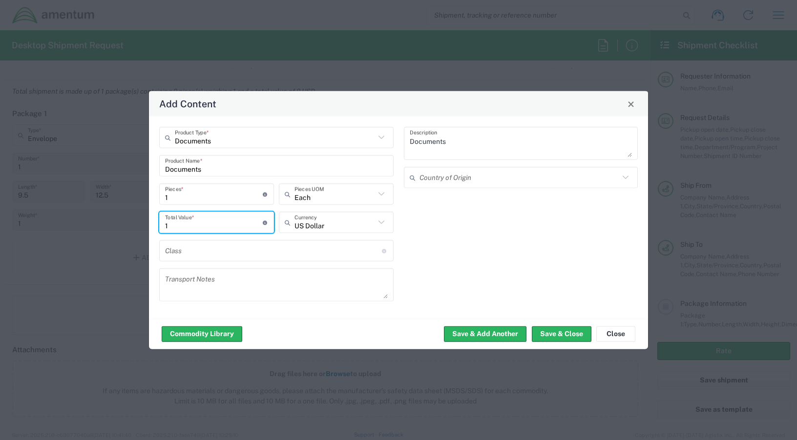
click at [210, 223] on input "1" at bounding box center [214, 222] width 98 height 17
type input "50.00"
drag, startPoint x: 546, startPoint y: 336, endPoint x: 533, endPoint y: 336, distance: 12.7
click at [546, 336] on button "Save & Close" at bounding box center [561, 334] width 60 height 16
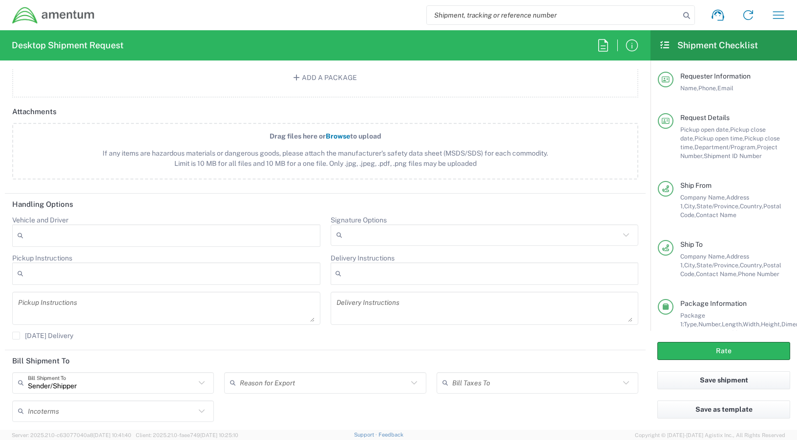
scroll to position [1191, 0]
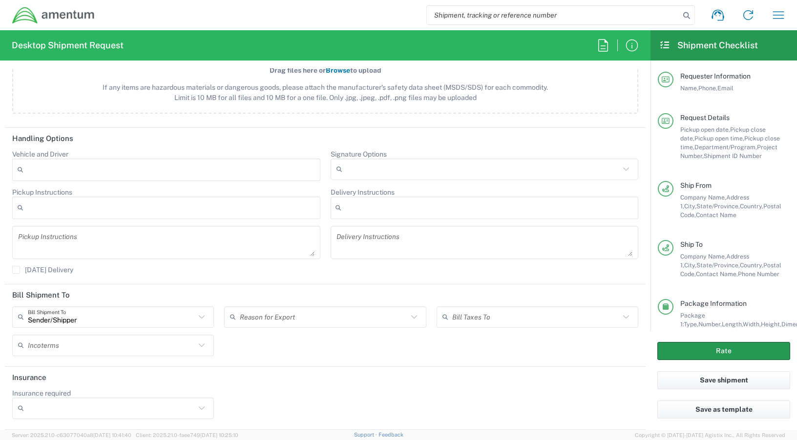
click at [688, 356] on button "Rate" at bounding box center [723, 351] width 133 height 18
type input "OVHD.100616.00000"
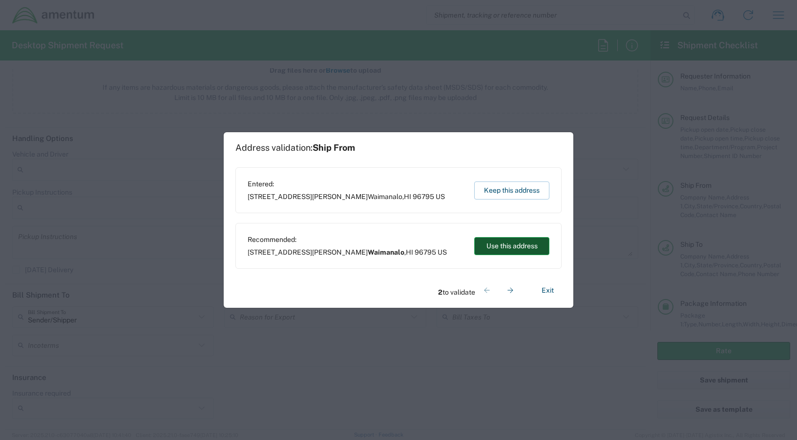
click at [514, 249] on button "Use this address" at bounding box center [511, 246] width 75 height 18
click at [543, 292] on button "Exit" at bounding box center [547, 290] width 28 height 17
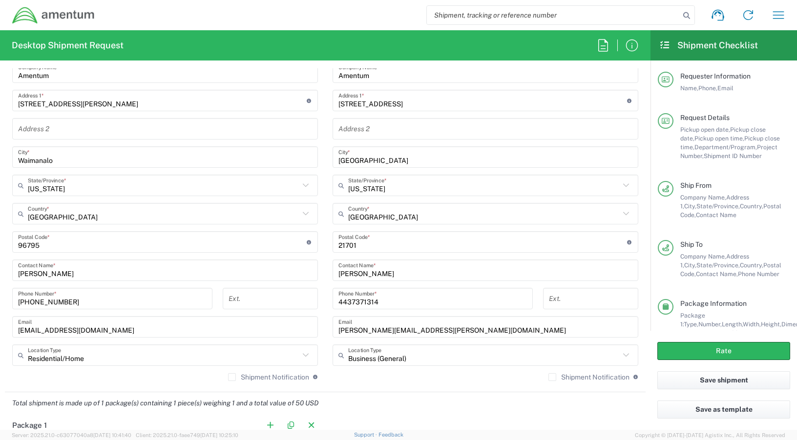
scroll to position [410, 0]
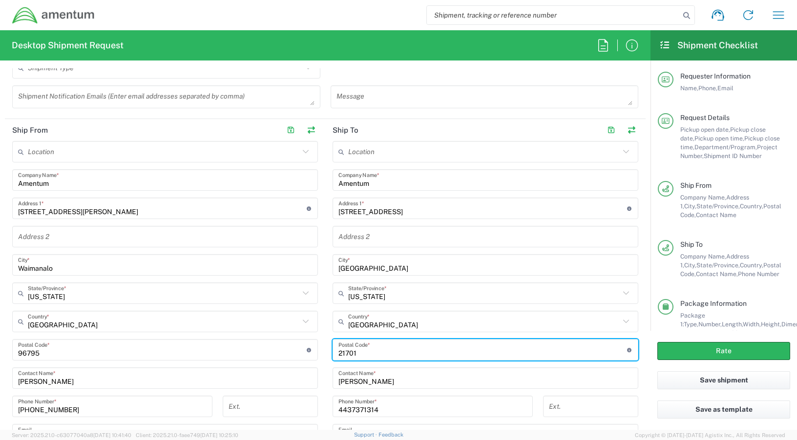
drag, startPoint x: 366, startPoint y: 355, endPoint x: 318, endPoint y: 356, distance: 47.8
click at [318, 356] on div "Ship From Location 1002-4122-6 1006-5256-0 1026-8910-0 1281-0560-3 1369-6441-0 …" at bounding box center [325, 309] width 640 height 381
type input "20701"
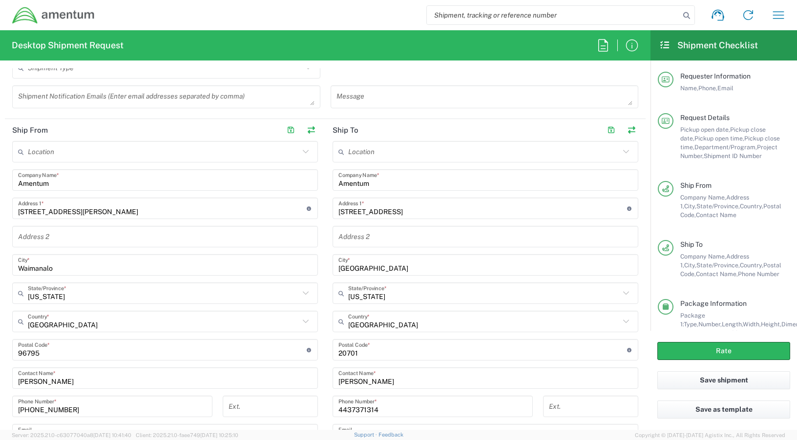
click at [318, 384] on main "Location 1002-4122-6 1006-5256-0 1026-8910-0 1281-0560-3 1369-6441-0 1402-6962-…" at bounding box center [165, 318] width 320 height 355
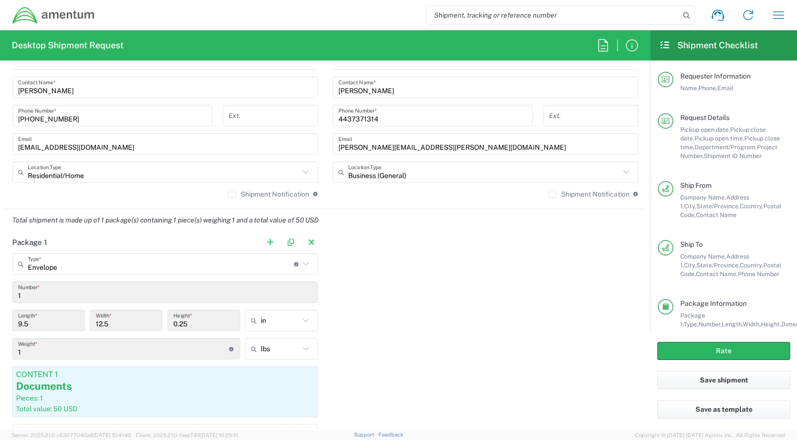
scroll to position [703, 0]
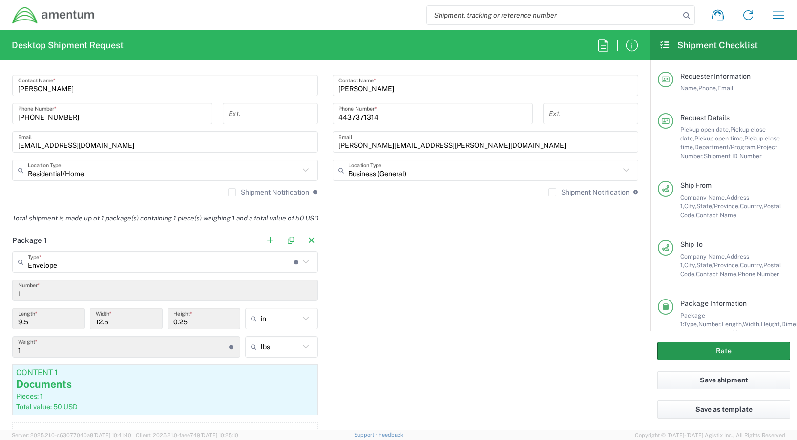
click at [675, 347] on button "Rate" at bounding box center [723, 351] width 133 height 18
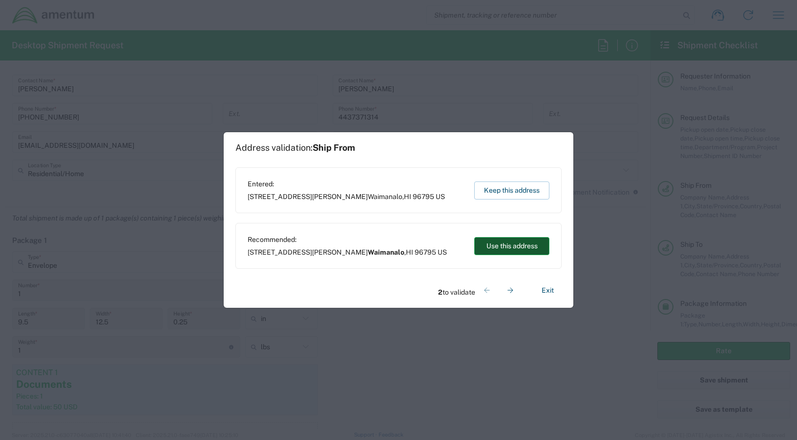
click at [505, 249] on button "Use this address" at bounding box center [511, 246] width 75 height 18
click at [503, 193] on button "Keep this address" at bounding box center [511, 191] width 75 height 18
type input "Waimanalo"
type input "Hawaii"
type input "United States"
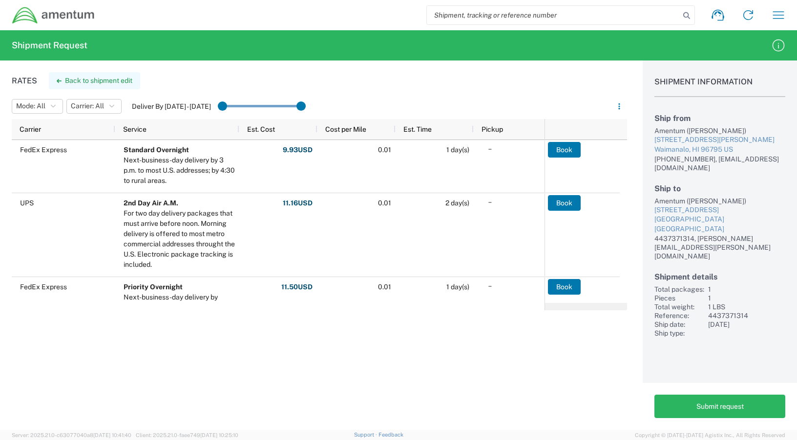
click at [60, 82] on icon "button" at bounding box center [59, 81] width 5 height 4
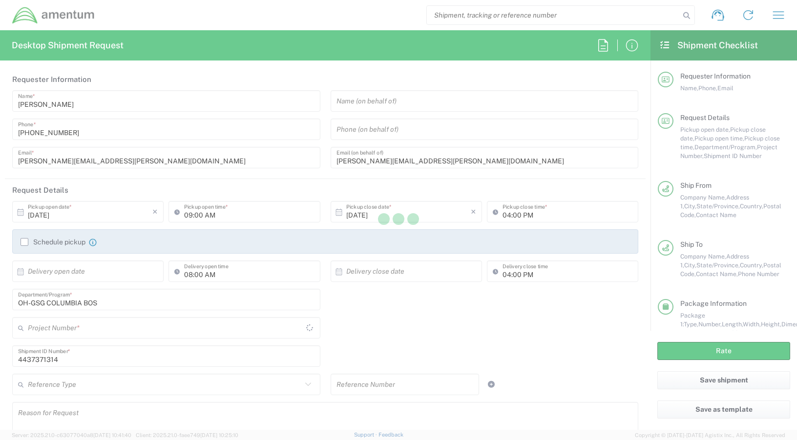
type input "Hawaii"
type input "Maryland"
type input "Envelope"
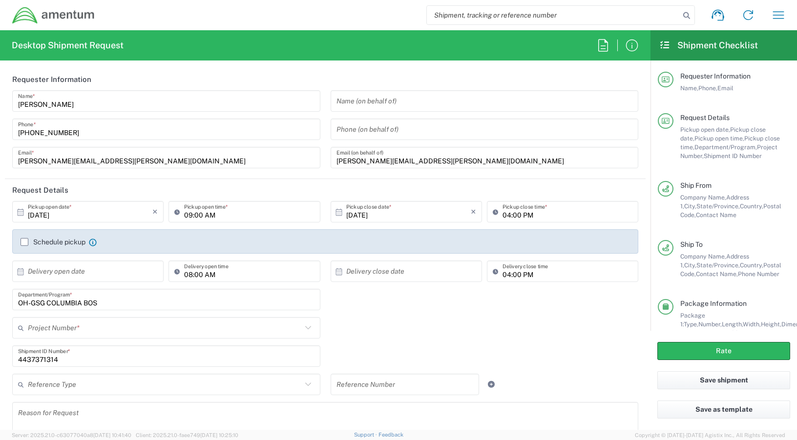
type input "OVHD.100616.00000"
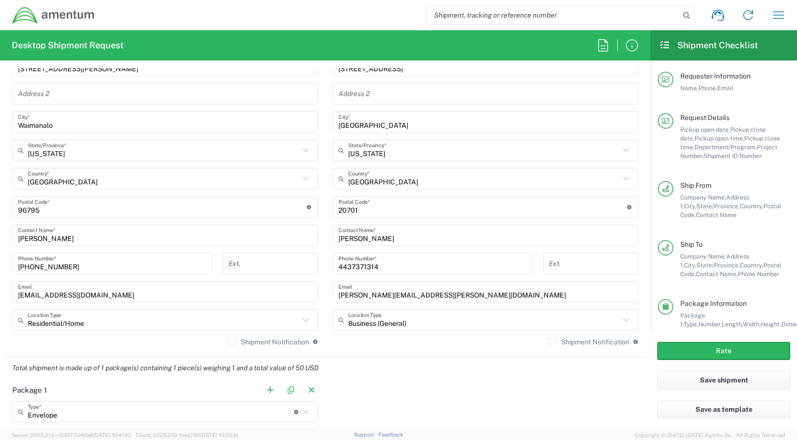
scroll to position [683, 0]
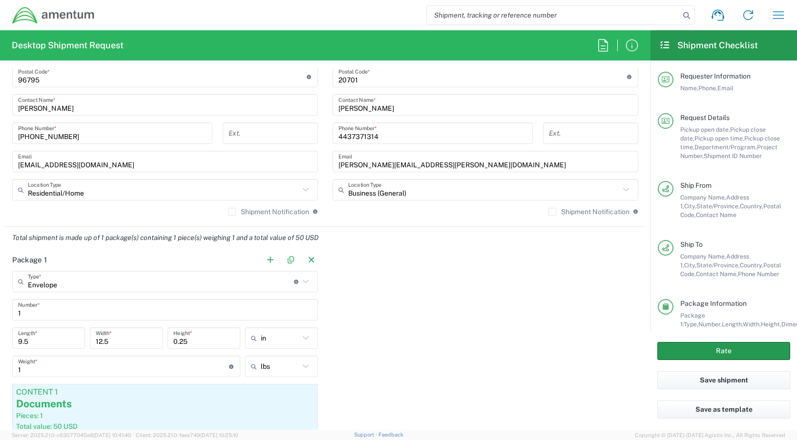
click at [715, 349] on button "Rate" at bounding box center [723, 351] width 133 height 18
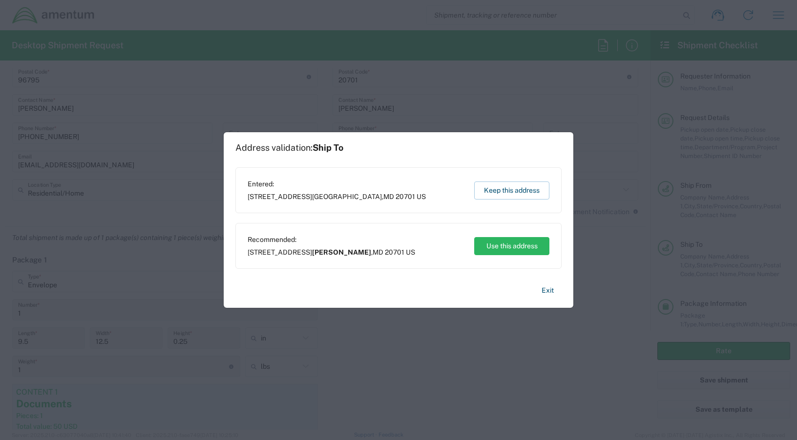
click at [507, 190] on button "Keep this address" at bounding box center [511, 191] width 75 height 18
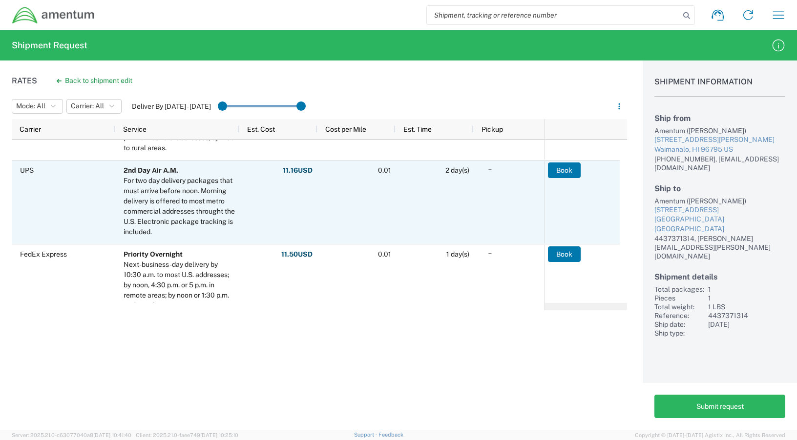
scroll to position [49, 0]
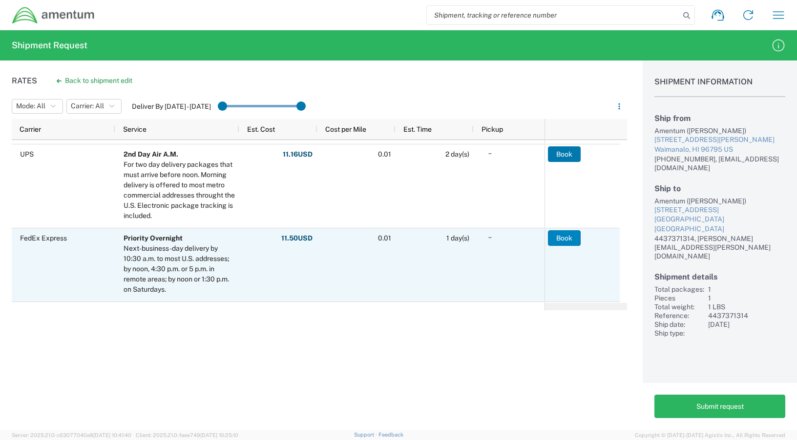
click at [561, 239] on button "Book" at bounding box center [564, 238] width 33 height 16
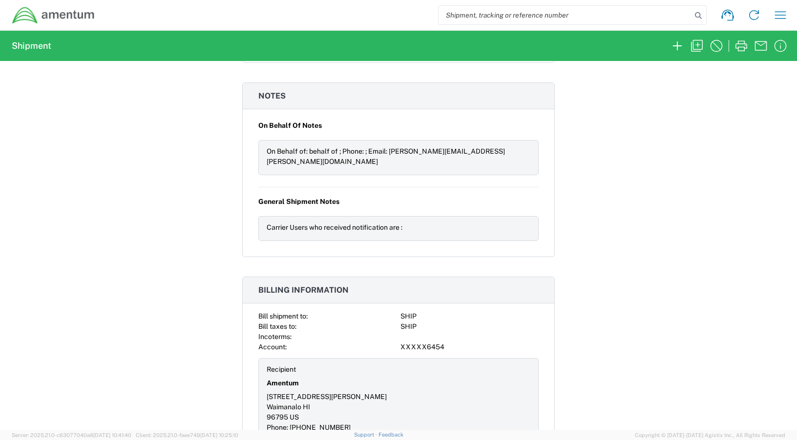
scroll to position [944, 0]
